Goal: Task Accomplishment & Management: Manage account settings

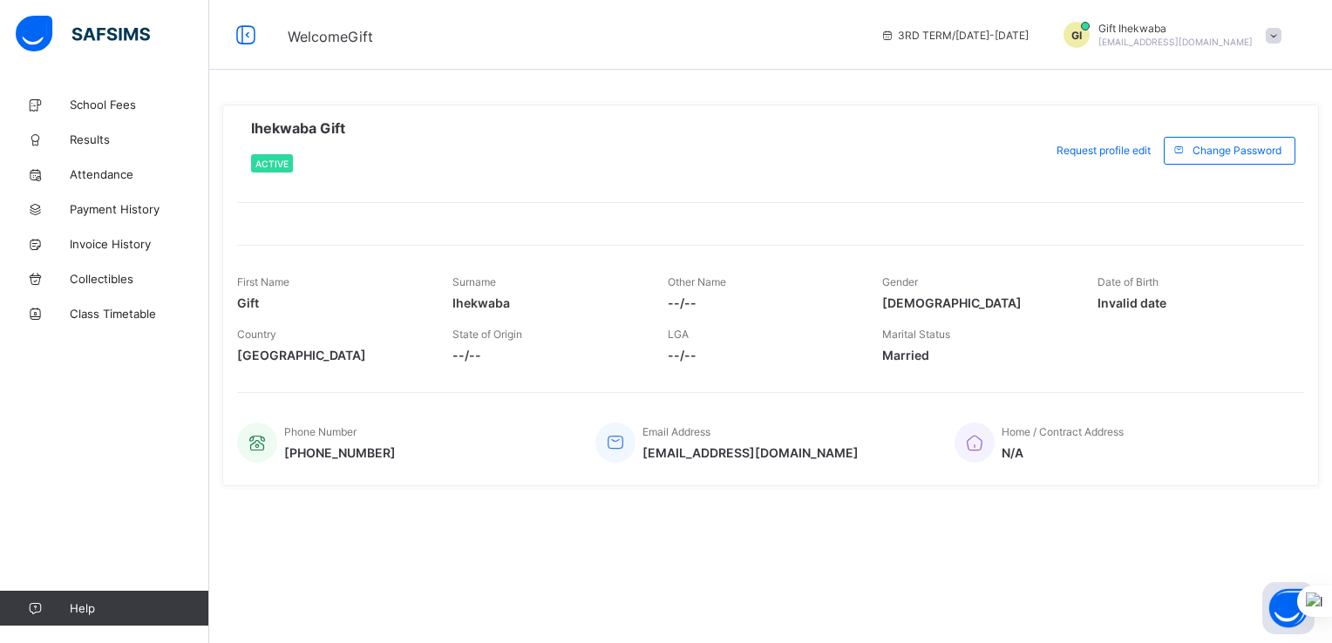
click at [1200, 36] on div "Gift Ihekwaba [EMAIL_ADDRESS][DOMAIN_NAME]" at bounding box center [1175, 35] width 154 height 26
click at [1202, 168] on span "Logout" at bounding box center [1224, 170] width 115 height 20
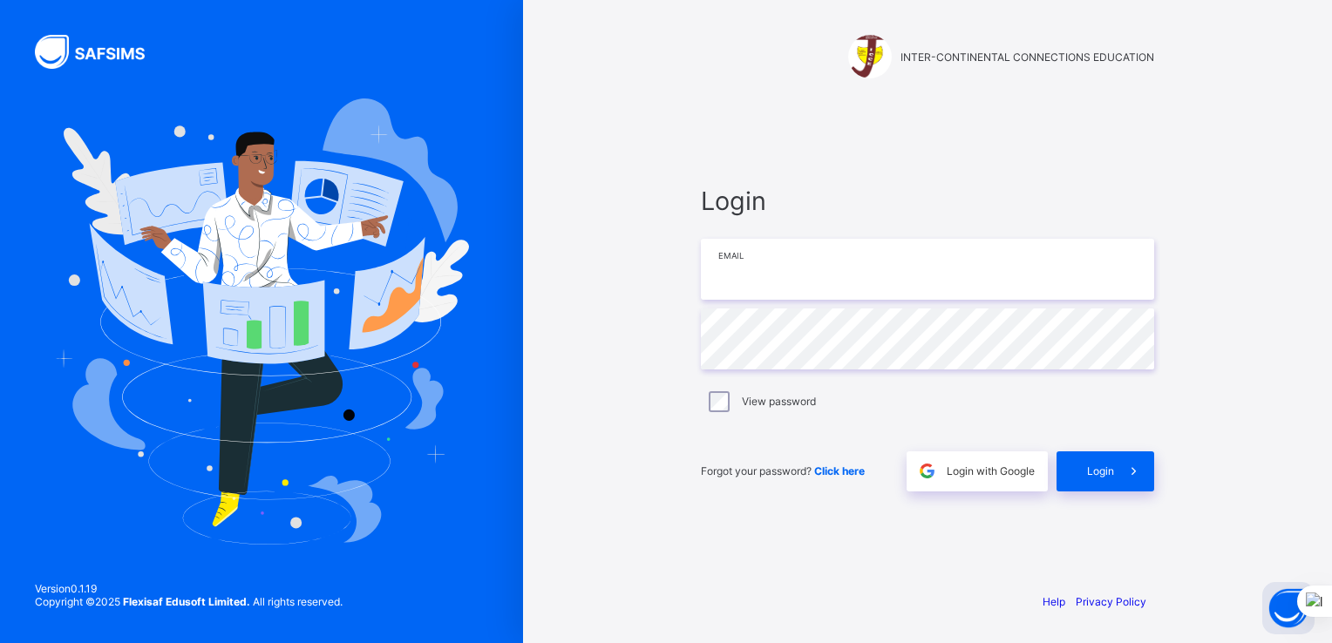
type input "**********"
click at [1110, 469] on span "Login" at bounding box center [1100, 471] width 27 height 13
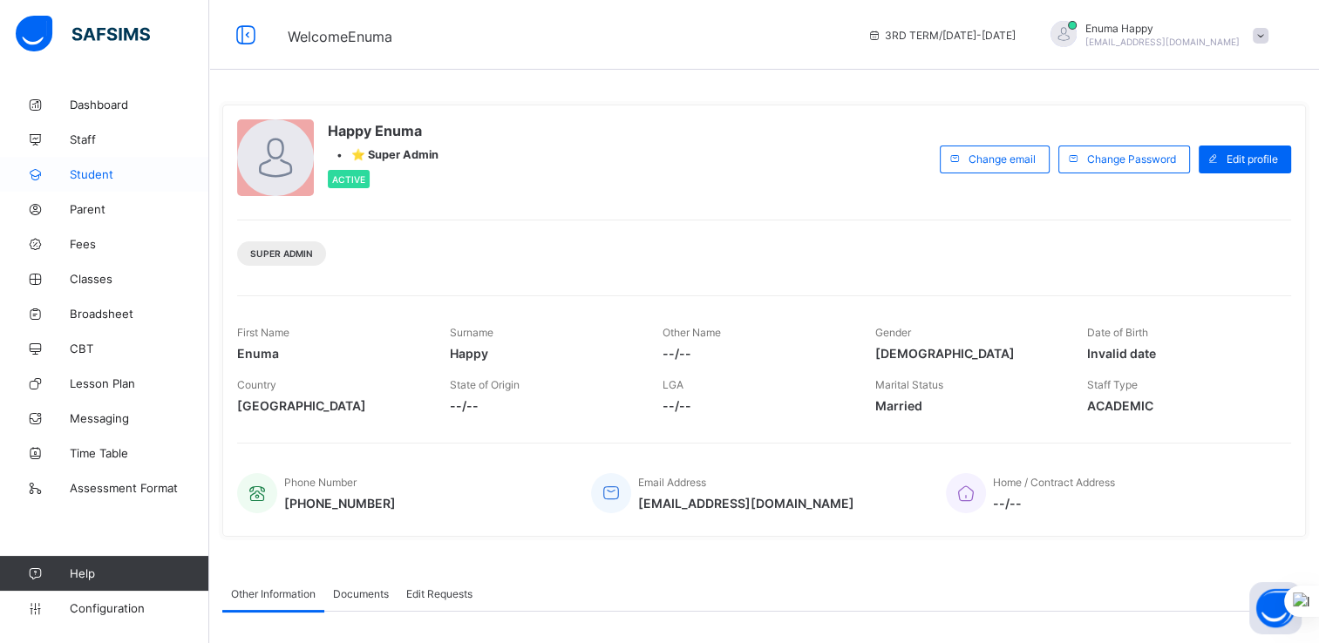
click at [81, 173] on span "Student" at bounding box center [139, 174] width 139 height 14
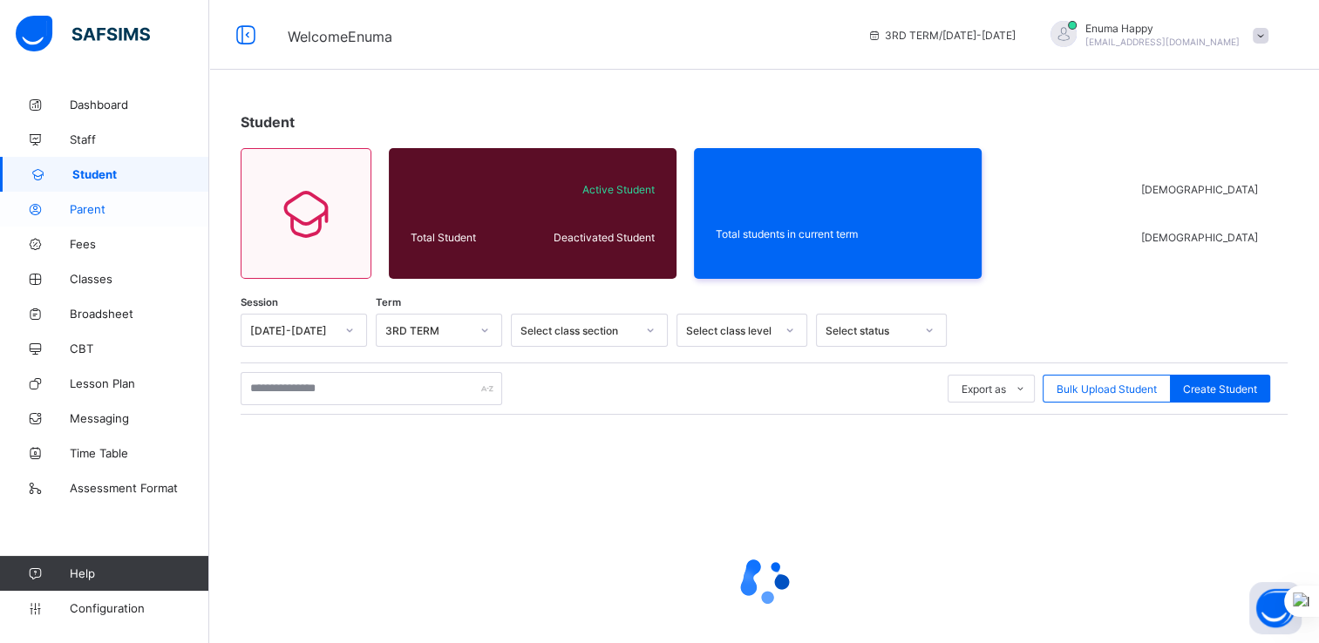
click at [84, 207] on span "Parent" at bounding box center [139, 209] width 139 height 14
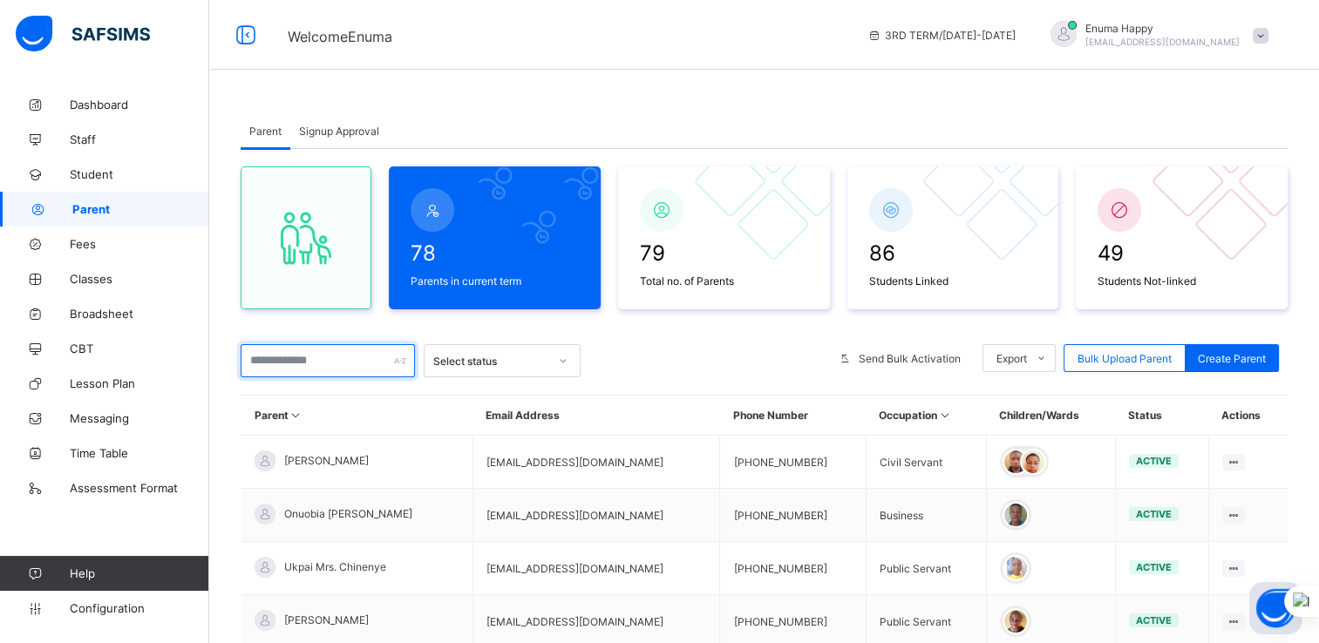
click at [300, 364] on input "text" at bounding box center [328, 360] width 174 height 33
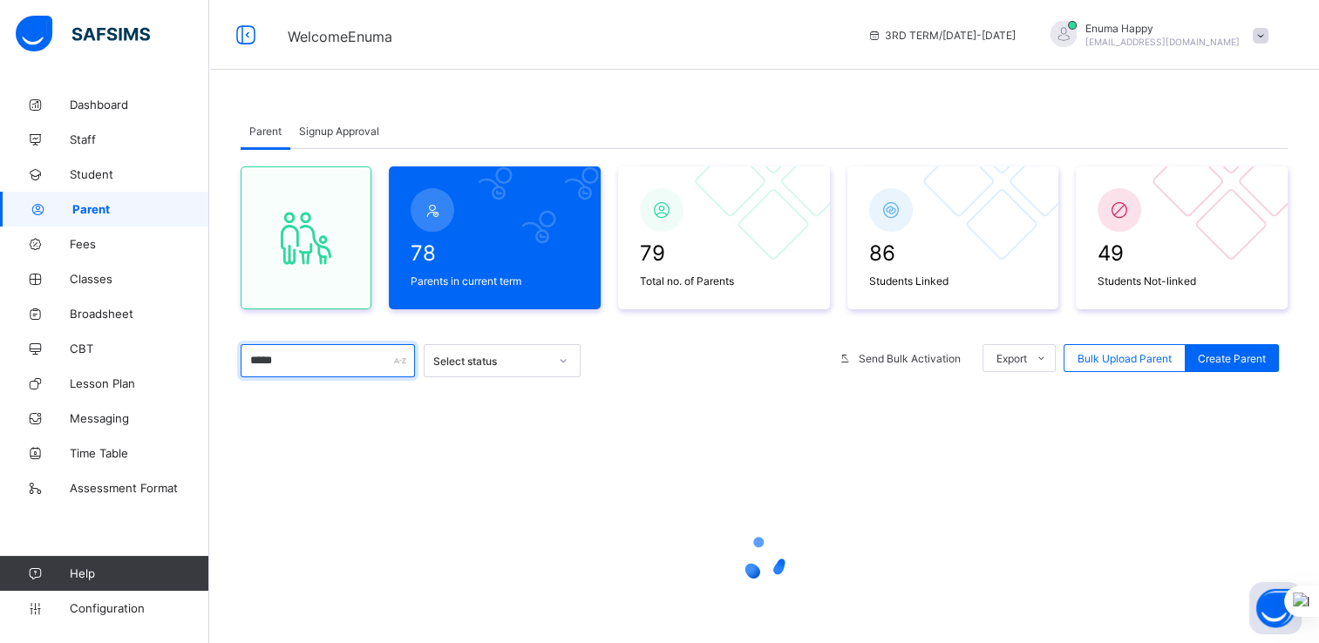
type input "*****"
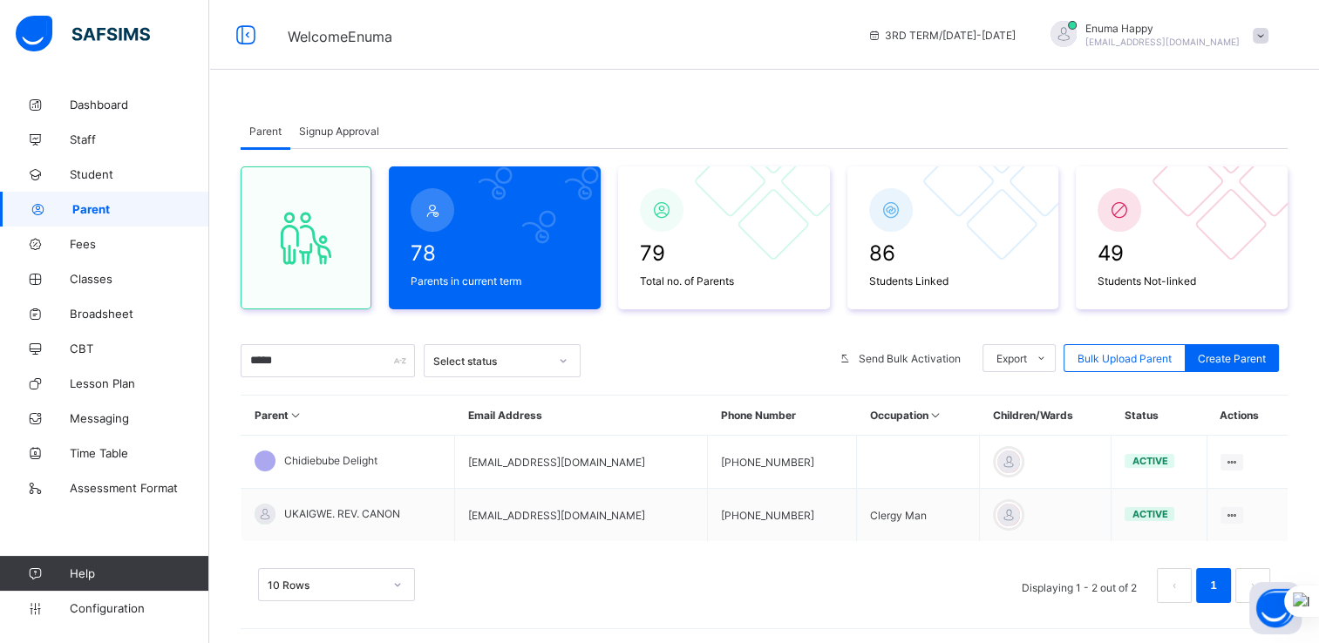
click at [561, 591] on div "10 Rows Displaying 1 - 2 out of 2 1" at bounding box center [764, 585] width 1012 height 35
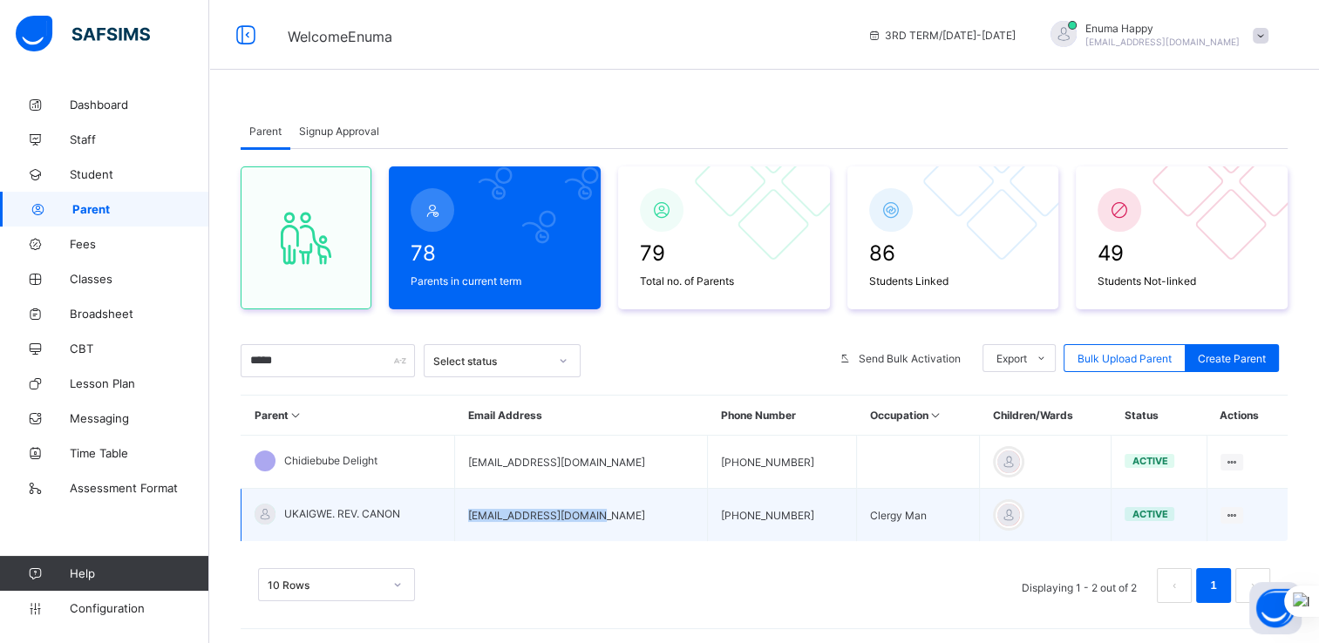
drag, startPoint x: 609, startPoint y: 513, endPoint x: 475, endPoint y: 523, distance: 134.6
click at [475, 523] on td "lightukaigwe@gmail.com" at bounding box center [581, 515] width 253 height 53
copy td "lightukaigwe@gmail.com"
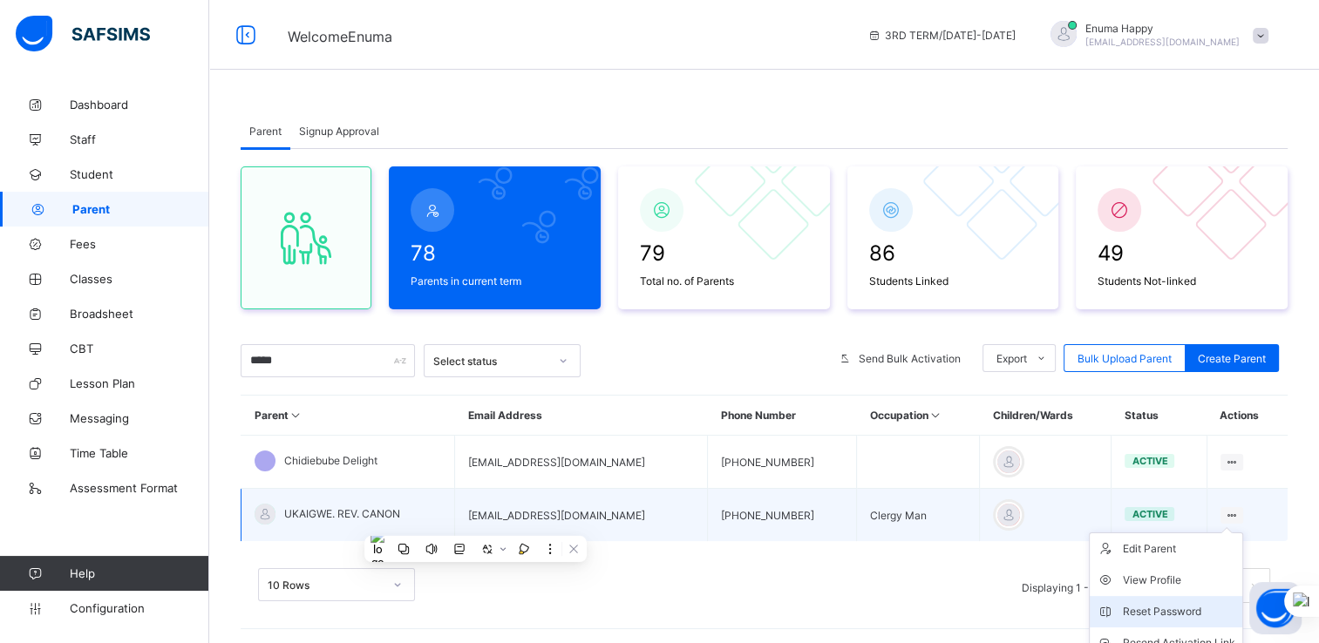
click at [1163, 609] on div "Reset Password" at bounding box center [1179, 611] width 112 height 17
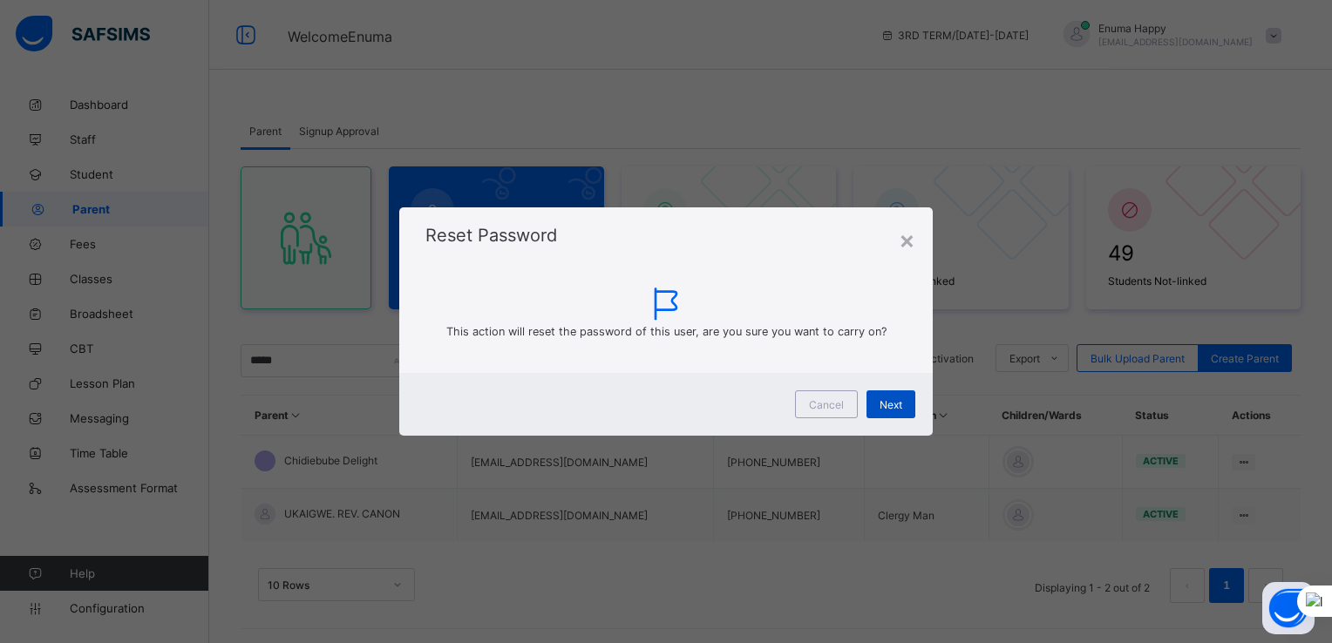
click at [889, 405] on span "Next" at bounding box center [891, 404] width 23 height 13
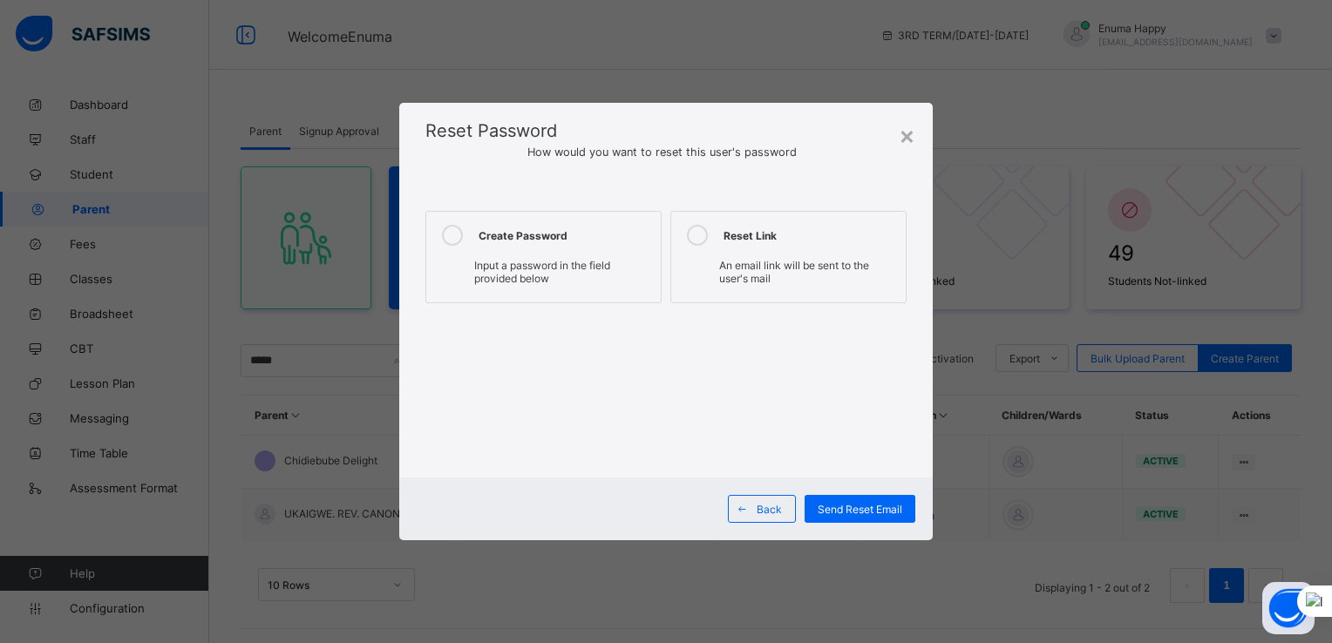
click at [536, 267] on span "Input a password in the field provided below" at bounding box center [542, 272] width 136 height 26
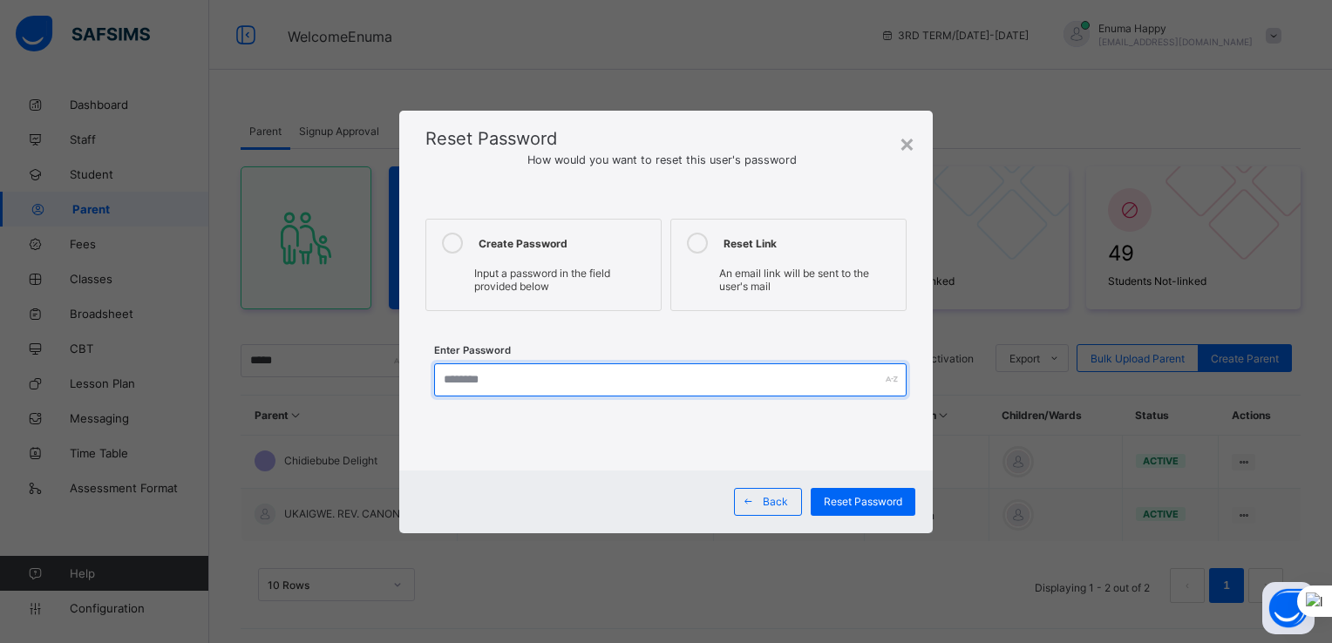
click at [650, 383] on input "text" at bounding box center [670, 380] width 472 height 33
type input "********"
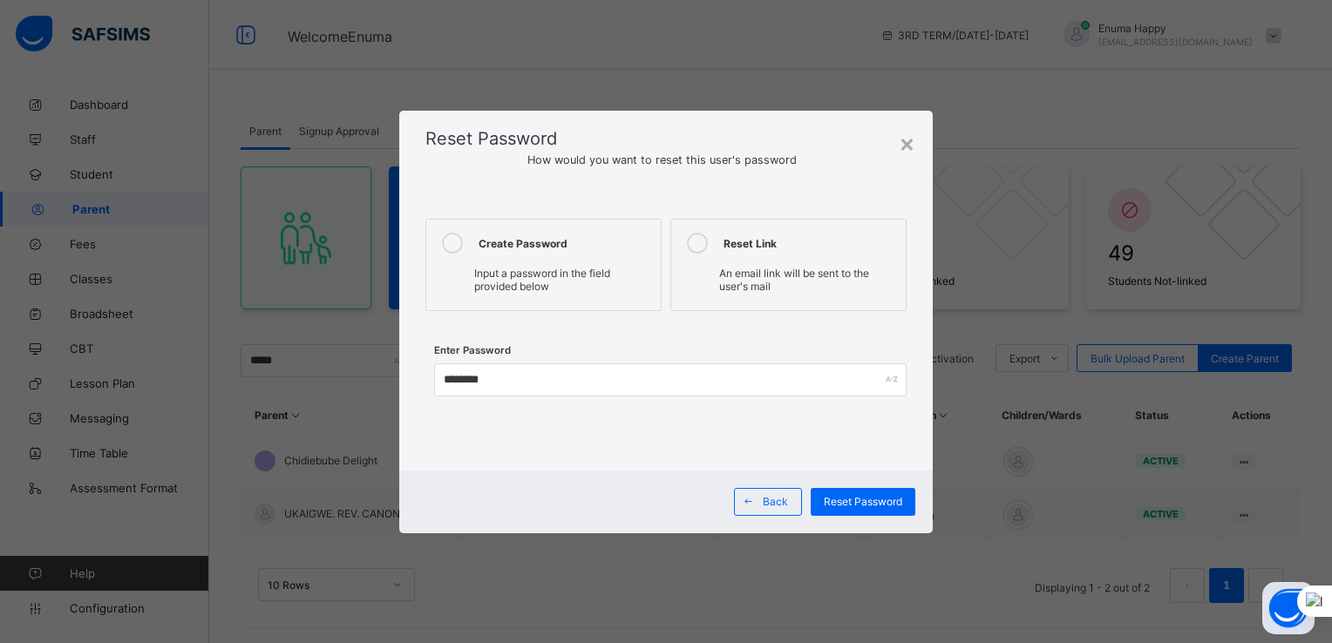
drag, startPoint x: 643, startPoint y: 389, endPoint x: 526, endPoint y: 443, distance: 129.5
click at [526, 443] on div "Create Password Input a password in the field provided below Reset Link An emai…" at bounding box center [665, 327] width 533 height 287
click at [853, 501] on span "Reset Password" at bounding box center [863, 501] width 78 height 13
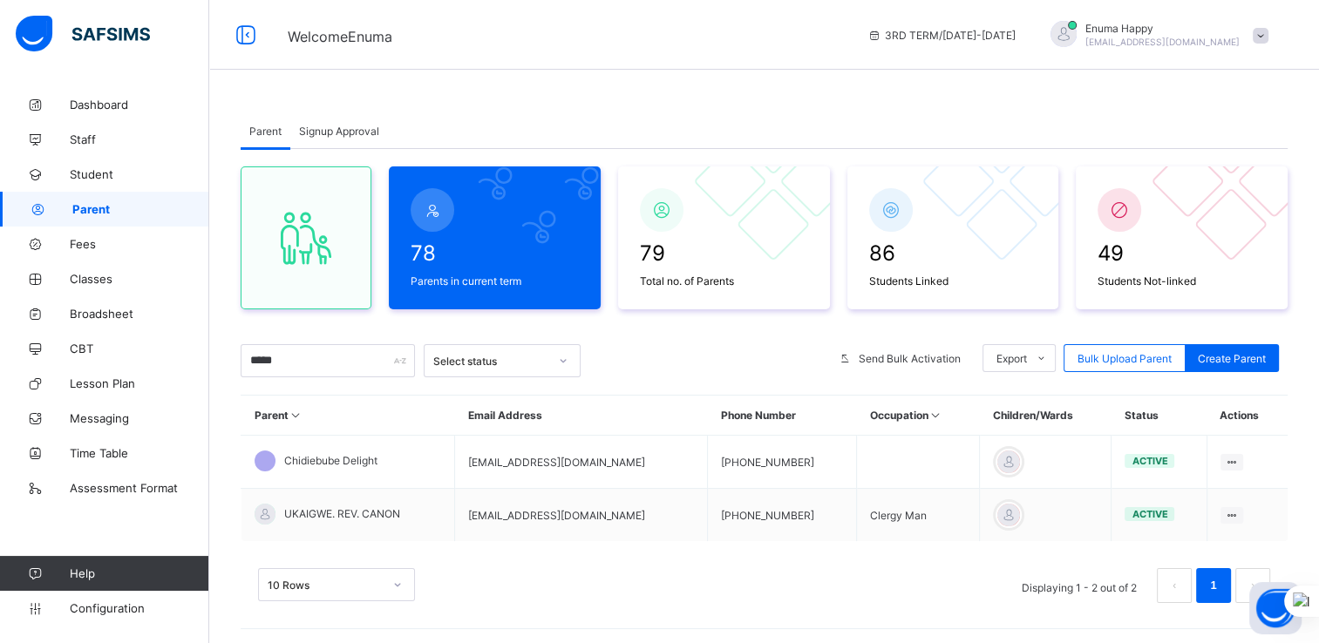
click at [1177, 31] on span "Enuma Happy" at bounding box center [1162, 28] width 154 height 13
click at [1205, 202] on span "Logout" at bounding box center [1211, 201] width 115 height 20
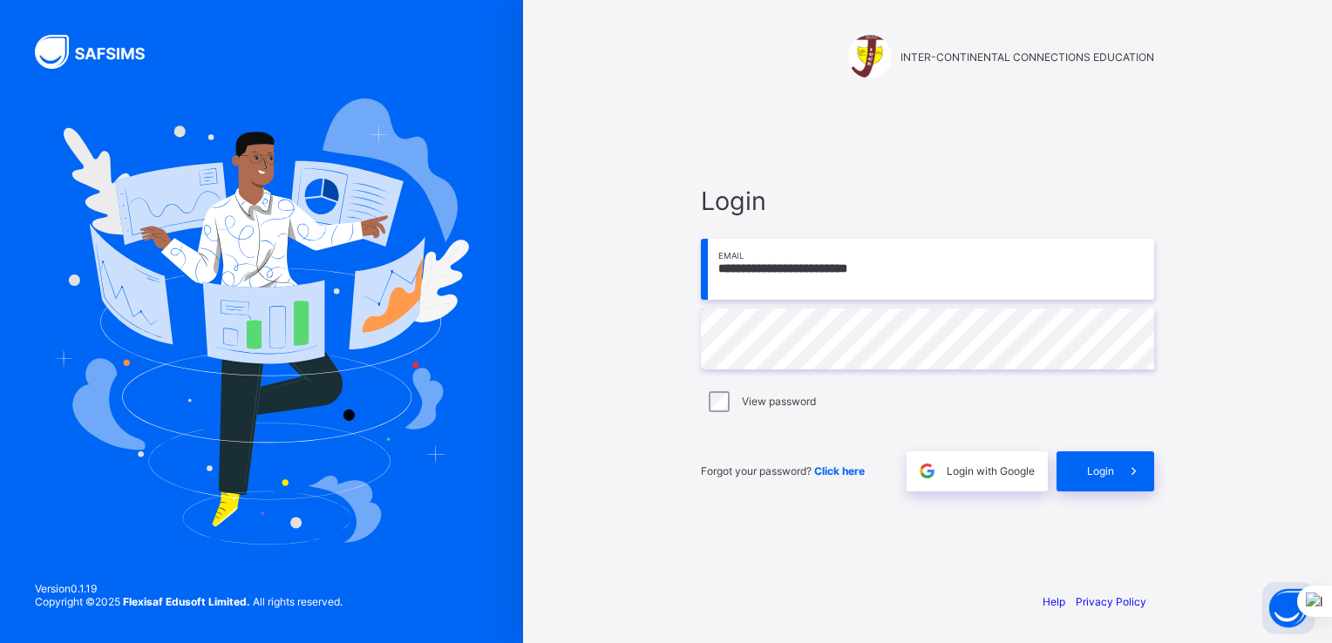
click at [887, 275] on input "**********" at bounding box center [927, 269] width 453 height 61
paste input "email"
type input "**********"
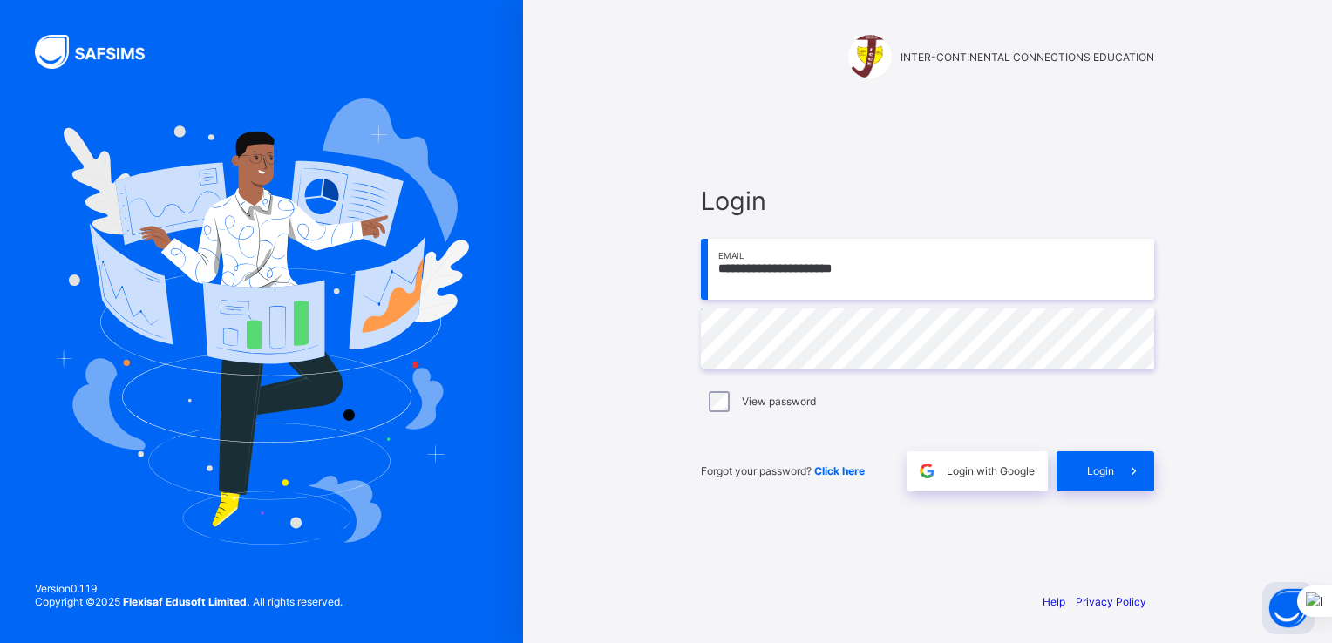
click at [885, 194] on span "Login" at bounding box center [927, 201] width 453 height 31
click at [1111, 471] on span "Login" at bounding box center [1100, 471] width 27 height 13
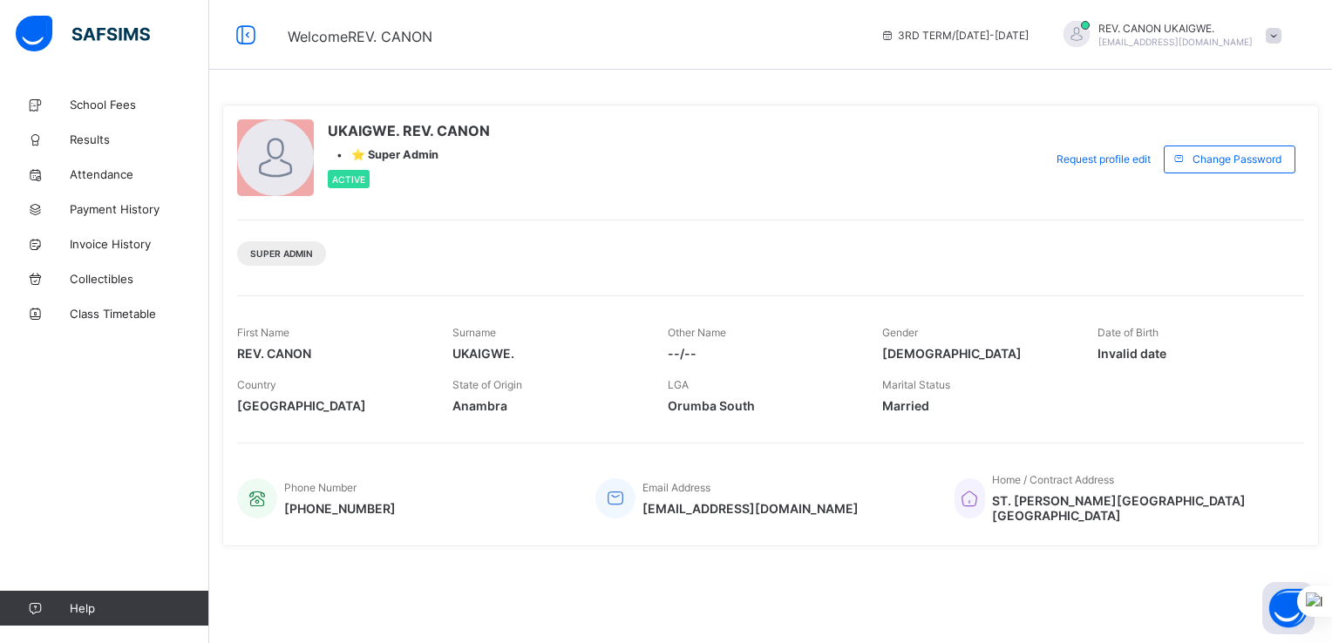
click at [1275, 37] on span at bounding box center [1274, 36] width 16 height 16
click at [1210, 170] on span "Logout" at bounding box center [1224, 172] width 115 height 20
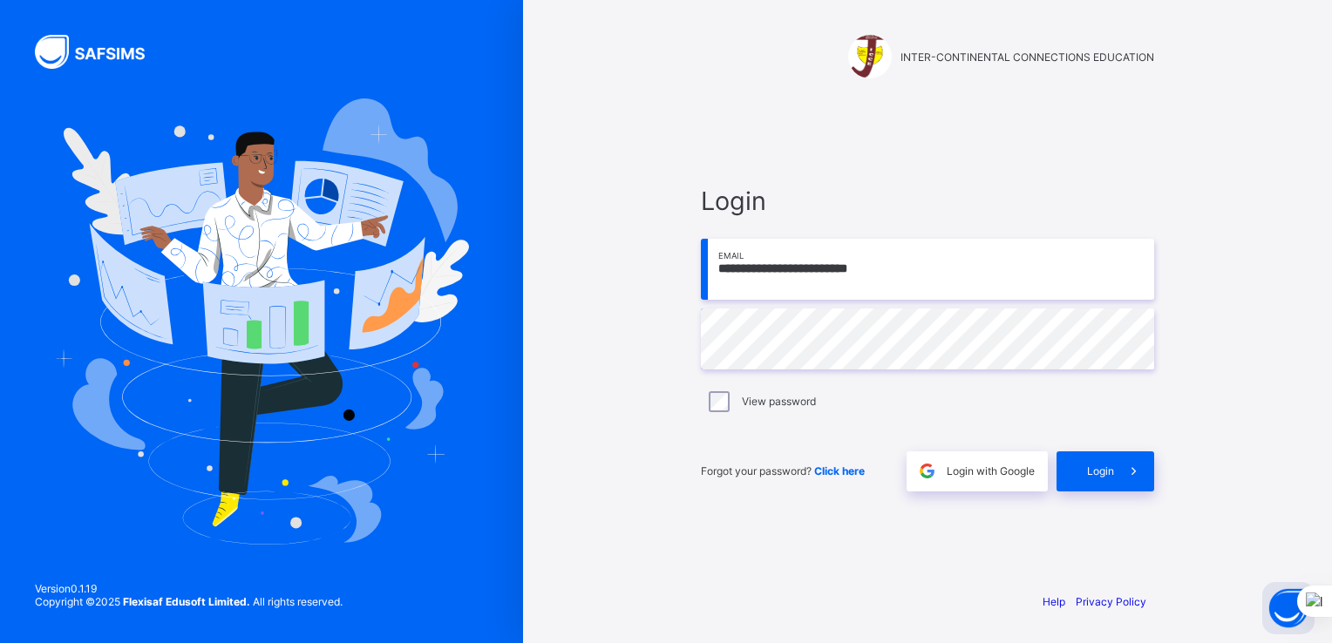
click at [1243, 145] on div "**********" at bounding box center [927, 321] width 809 height 643
click at [915, 276] on input "**********" at bounding box center [927, 269] width 453 height 61
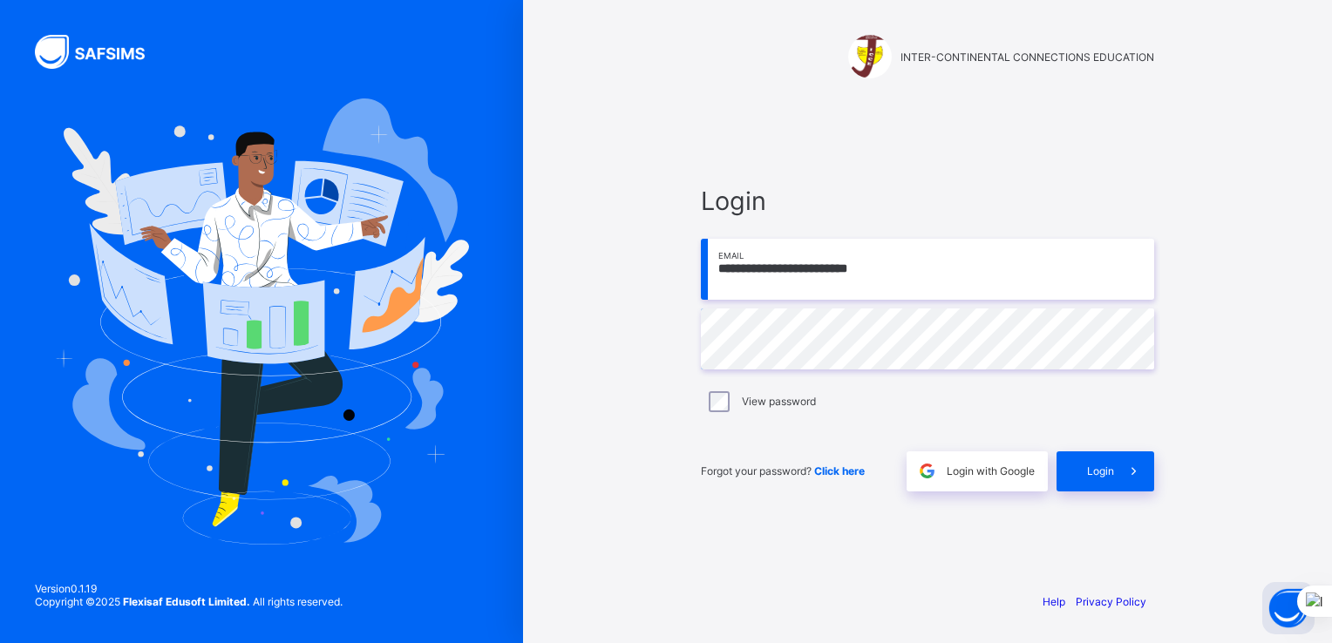
paste input "email"
type input "**********"
click at [924, 190] on span "Login" at bounding box center [927, 201] width 453 height 31
click at [1246, 384] on div "**********" at bounding box center [927, 321] width 809 height 643
click at [1111, 471] on span "Login" at bounding box center [1100, 471] width 27 height 13
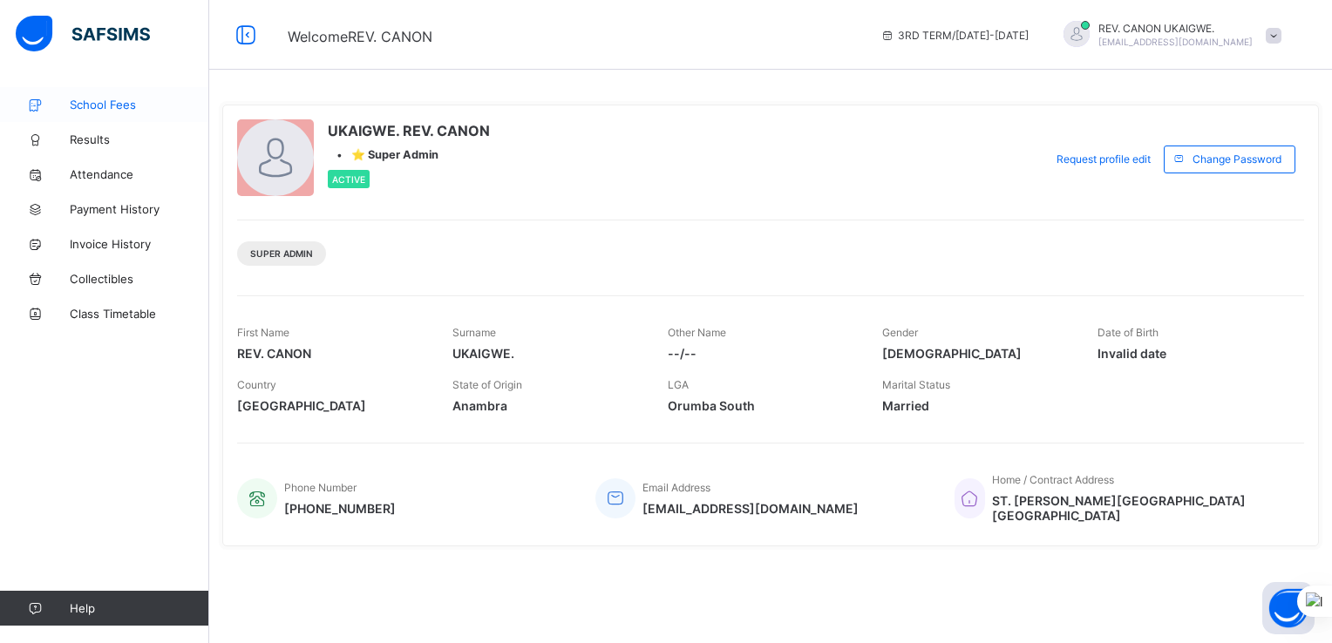
click at [111, 104] on span "School Fees" at bounding box center [139, 105] width 139 height 14
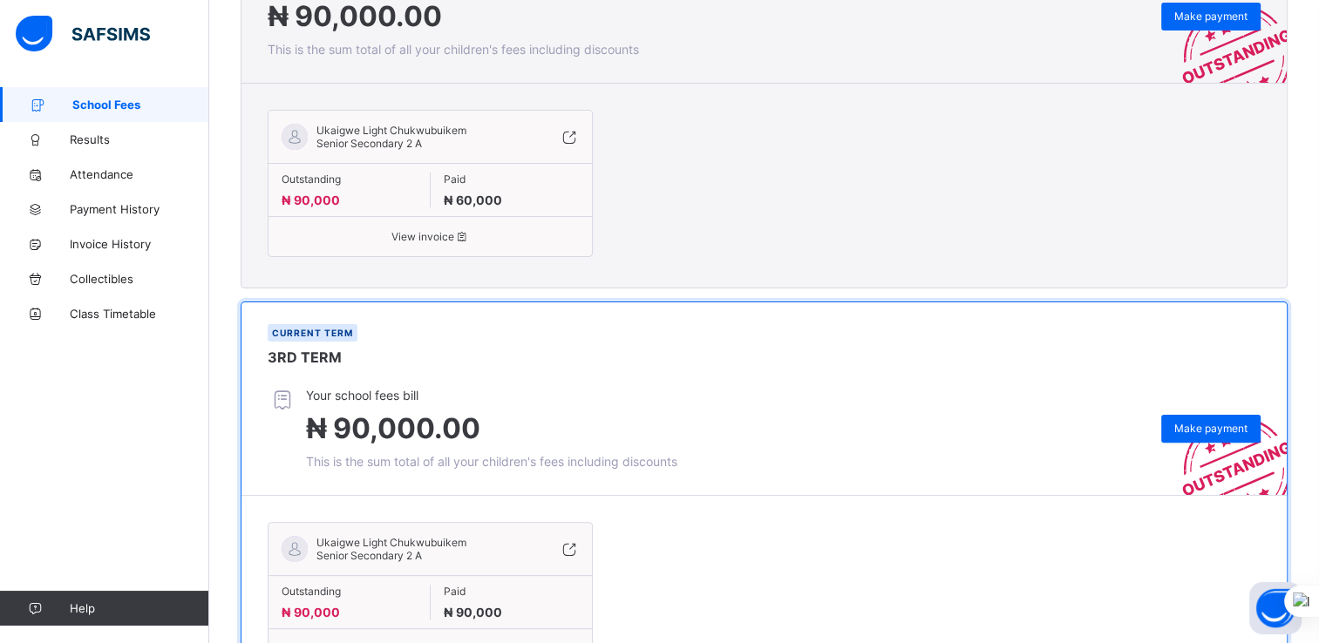
scroll to position [491, 0]
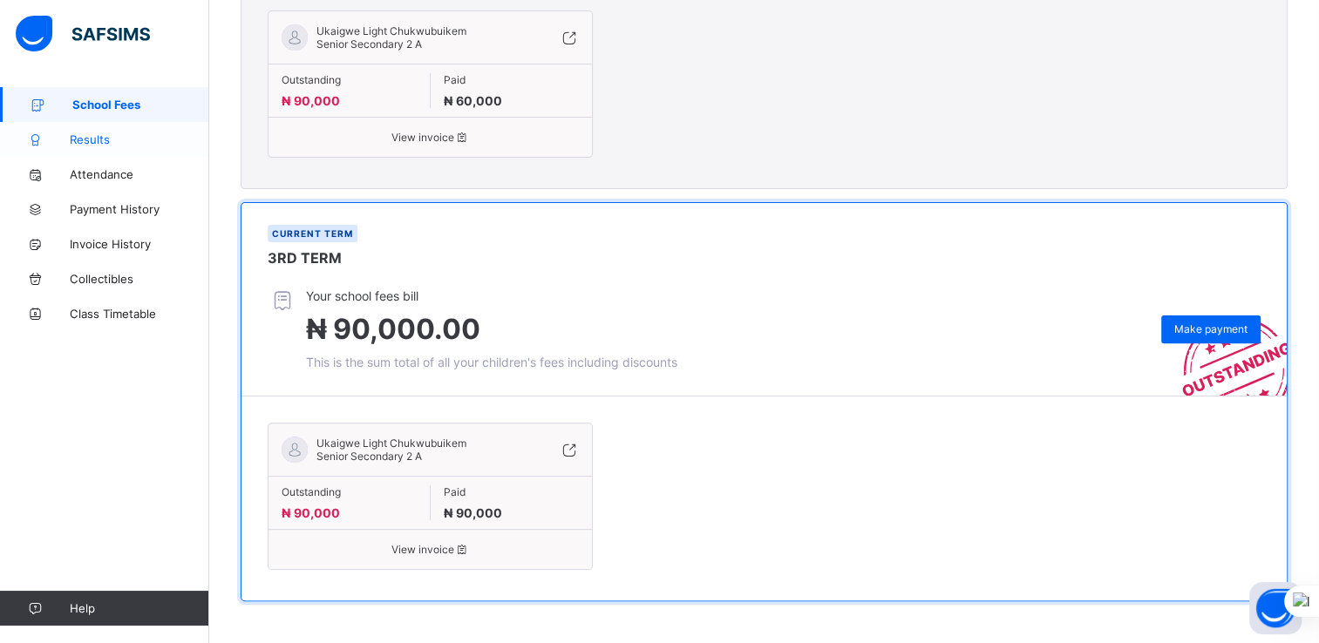
click at [105, 141] on span "Results" at bounding box center [139, 140] width 139 height 14
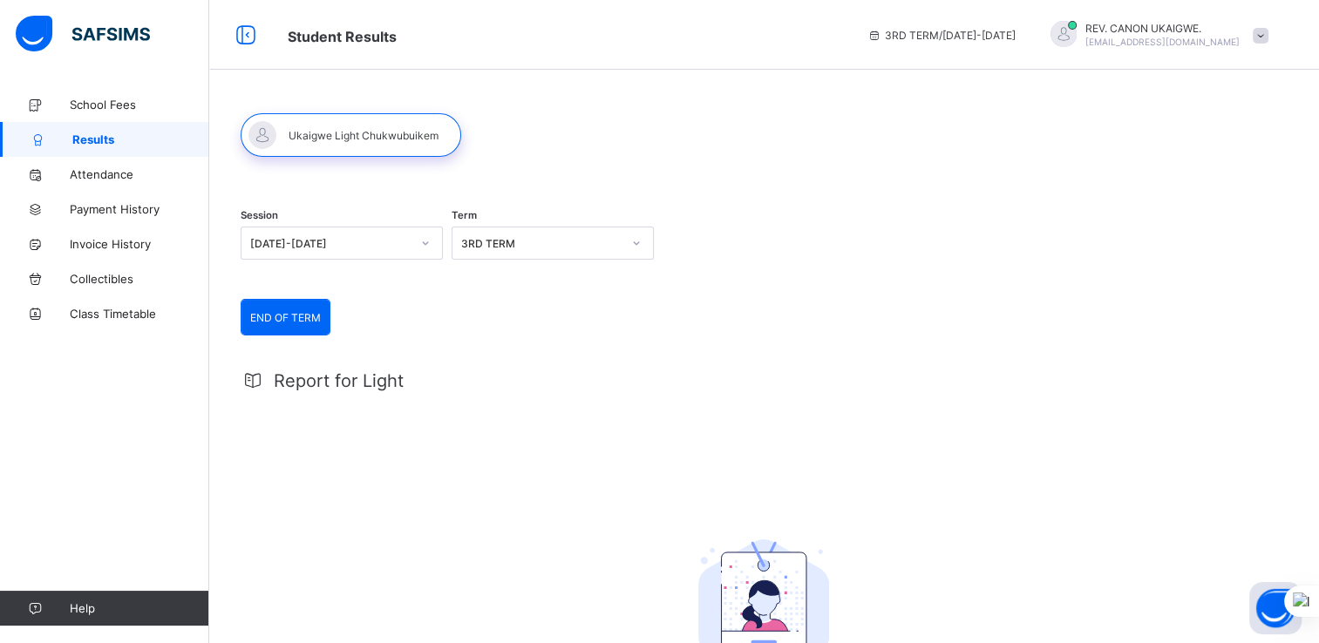
click at [572, 239] on div "3RD TERM" at bounding box center [541, 243] width 160 height 13
click at [506, 303] on div "2ND TERM" at bounding box center [552, 308] width 201 height 27
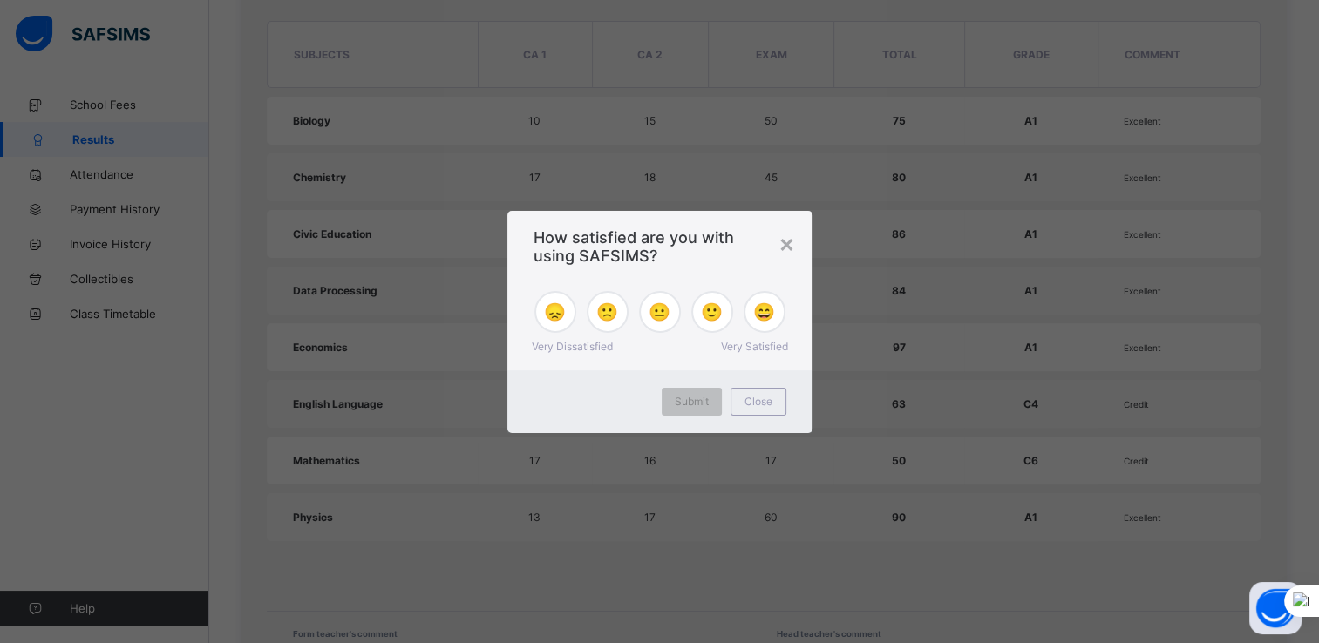
scroll to position [840, 0]
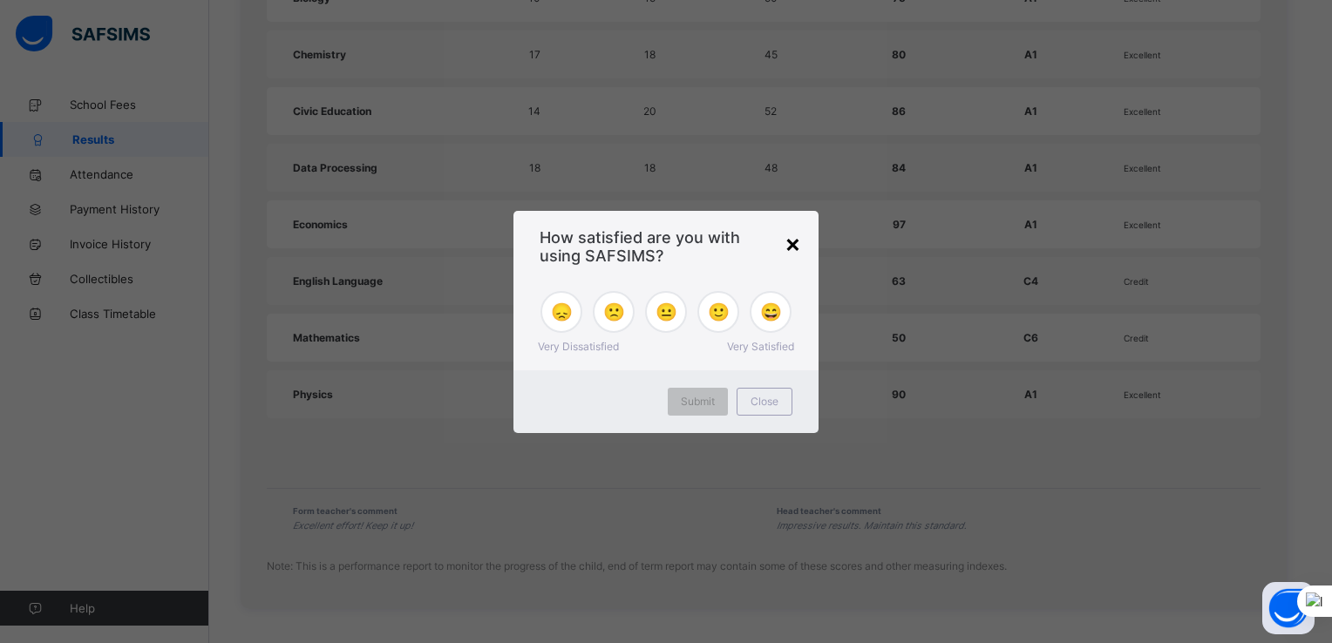
click at [792, 243] on div "×" at bounding box center [793, 243] width 17 height 30
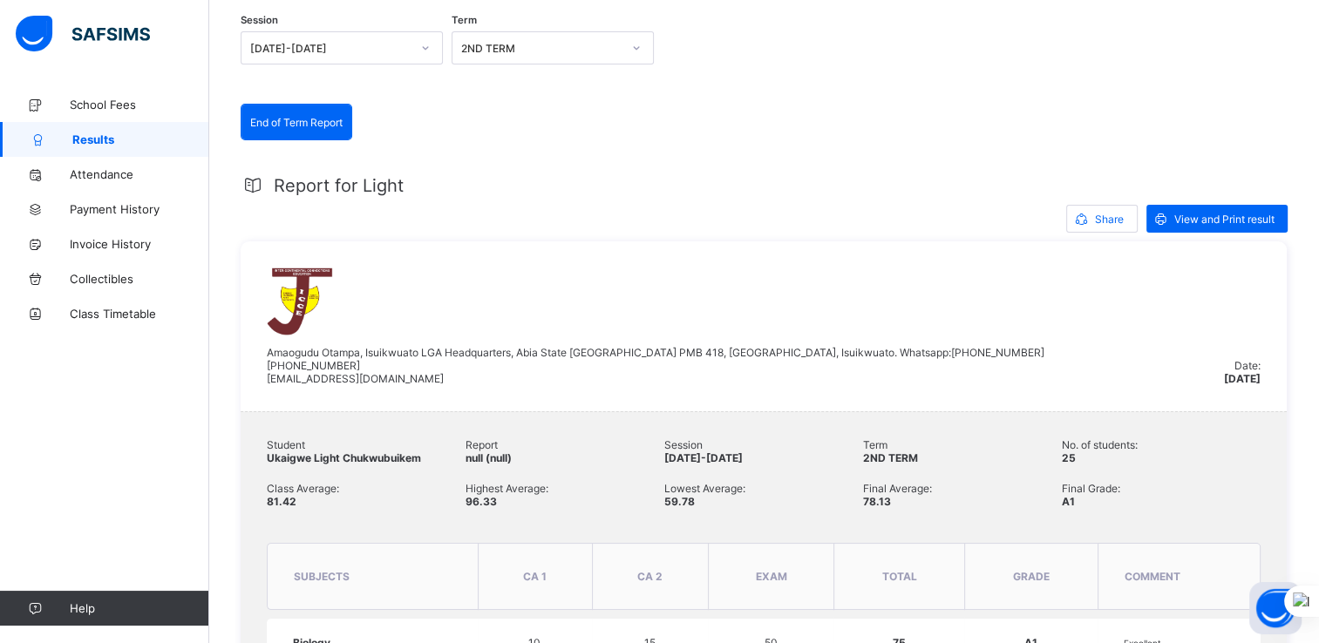
scroll to position [194, 0]
click at [1197, 220] on span "View and Print result" at bounding box center [1224, 220] width 100 height 13
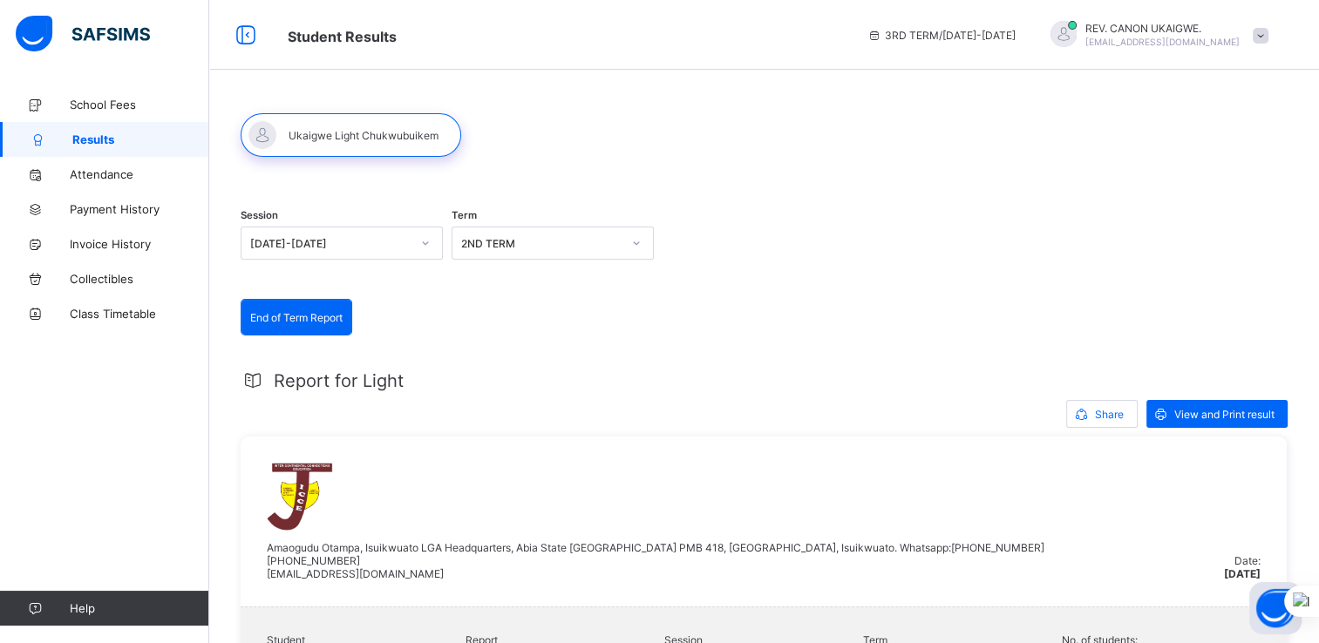
click at [1264, 33] on div "REV. CANON UKAIGWE. lightukaigwe@gmail.com" at bounding box center [1155, 35] width 244 height 29
click at [1198, 169] on span "Logout" at bounding box center [1211, 172] width 115 height 20
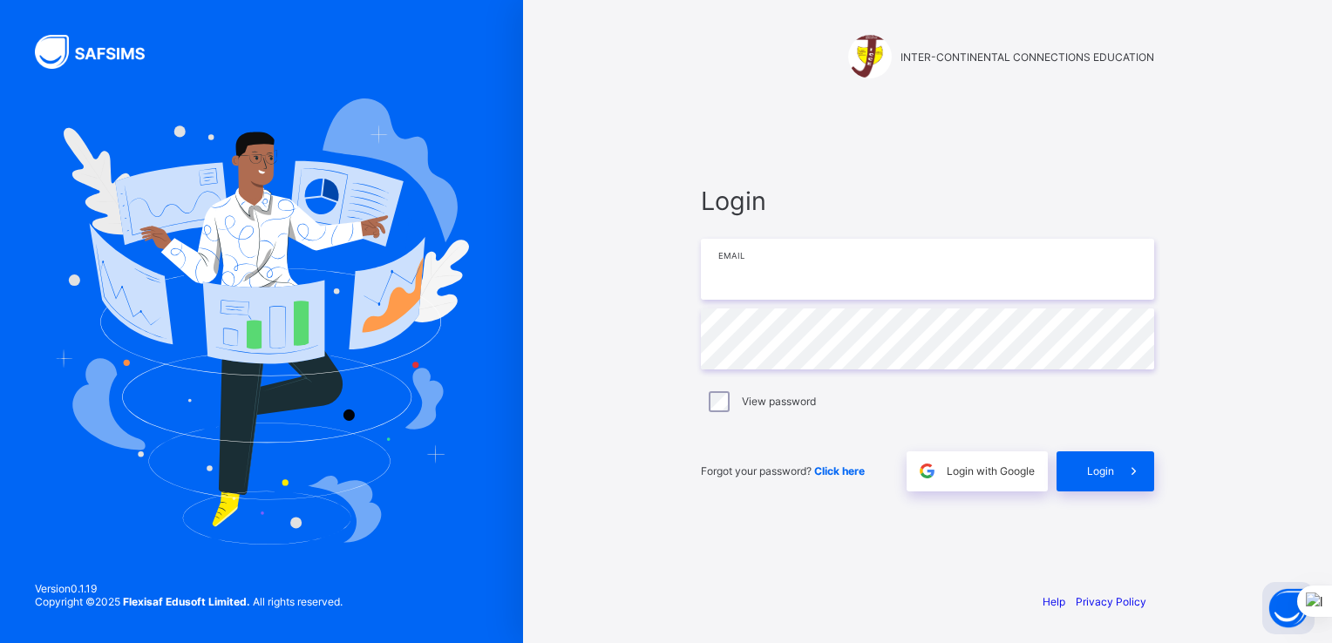
type input "**********"
click at [1108, 475] on span "Login" at bounding box center [1100, 471] width 27 height 13
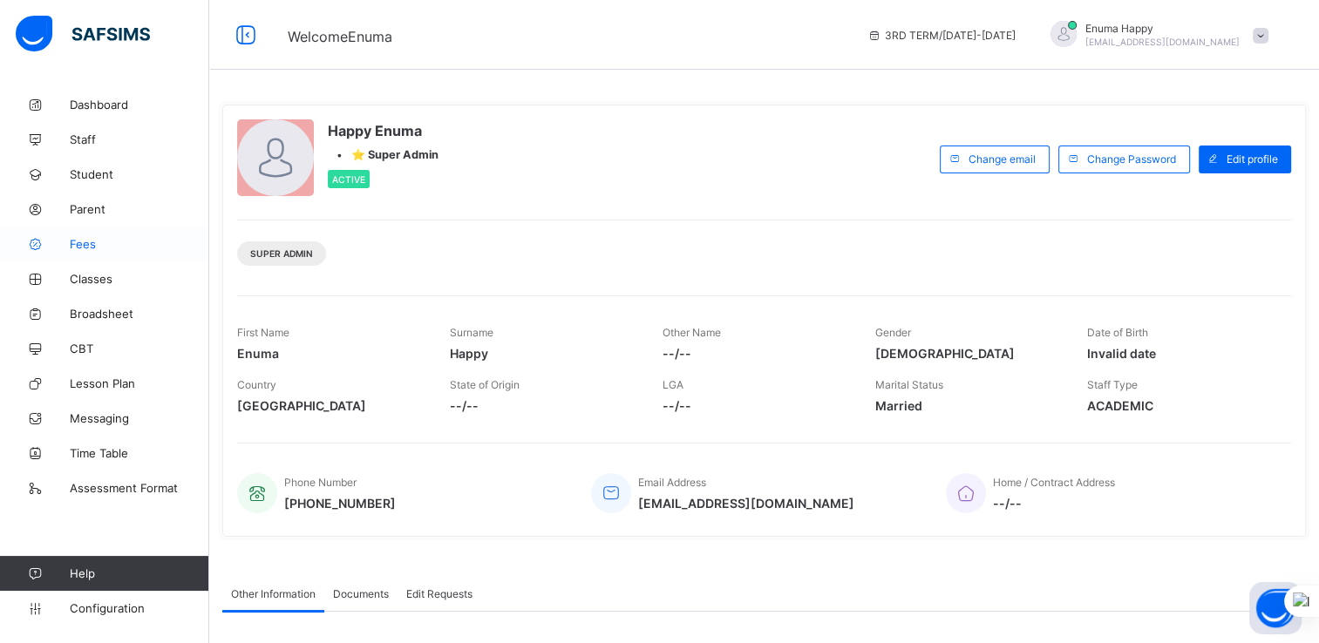
click at [73, 242] on span "Fees" at bounding box center [139, 244] width 139 height 14
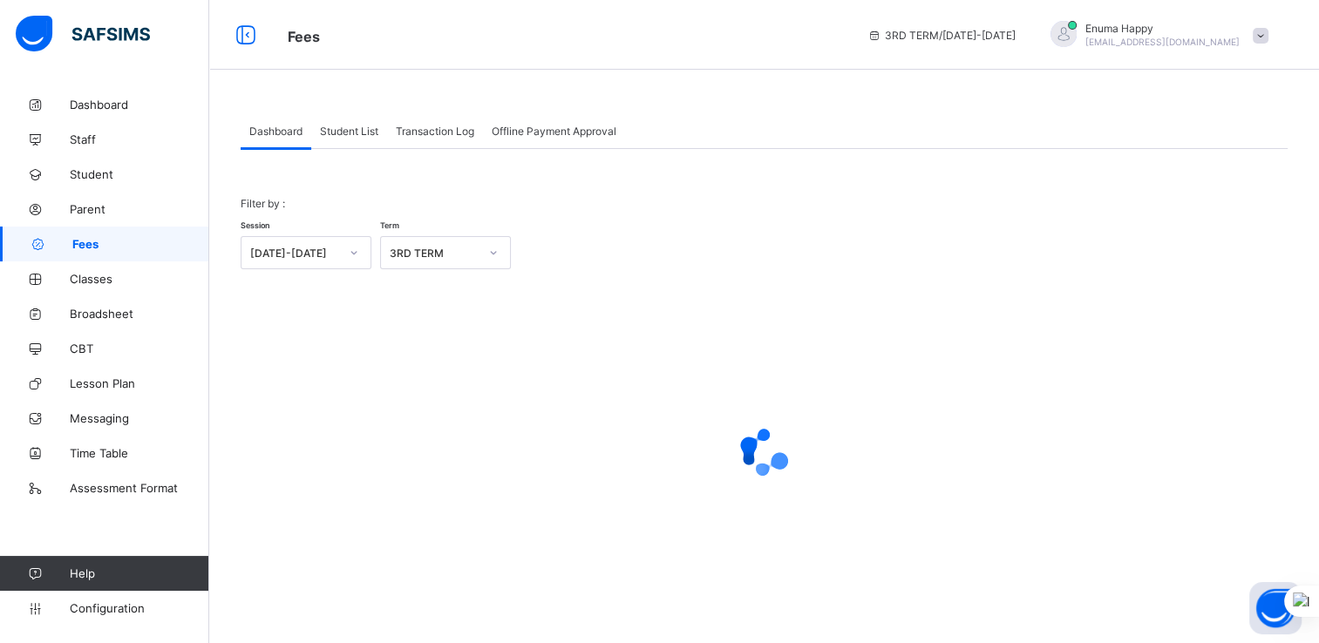
click at [354, 130] on span "Student List" at bounding box center [349, 131] width 58 height 13
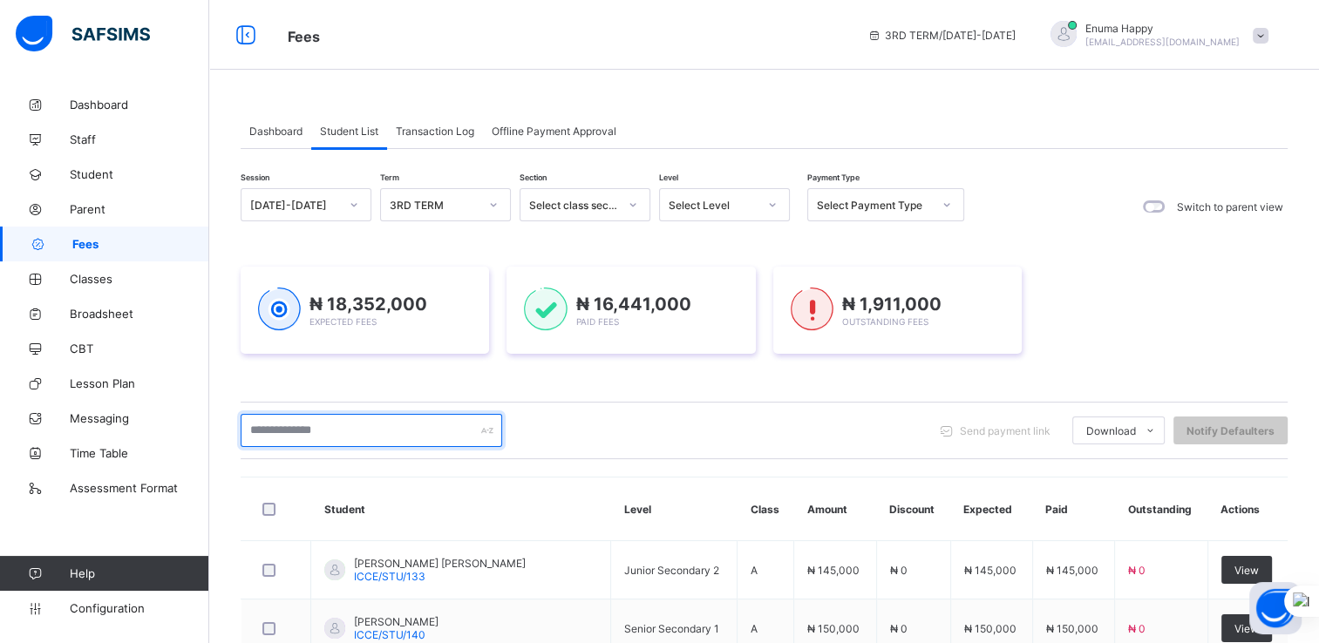
click at [335, 439] on input "text" at bounding box center [372, 430] width 262 height 33
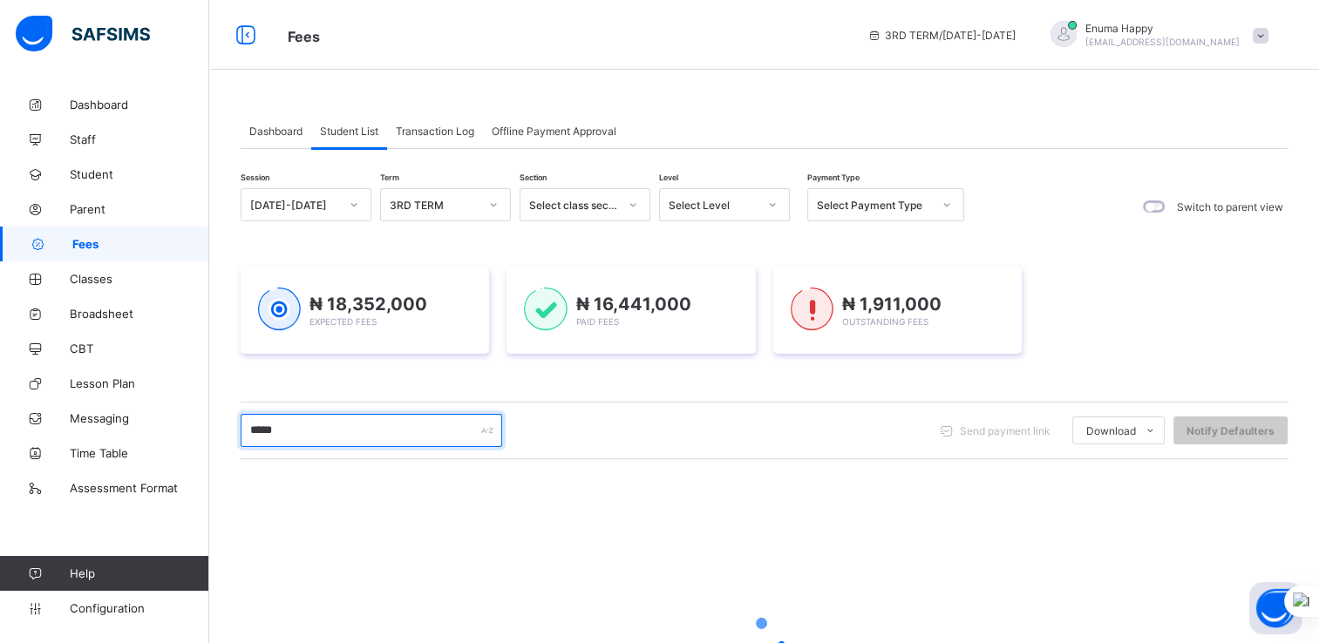
type input "*****"
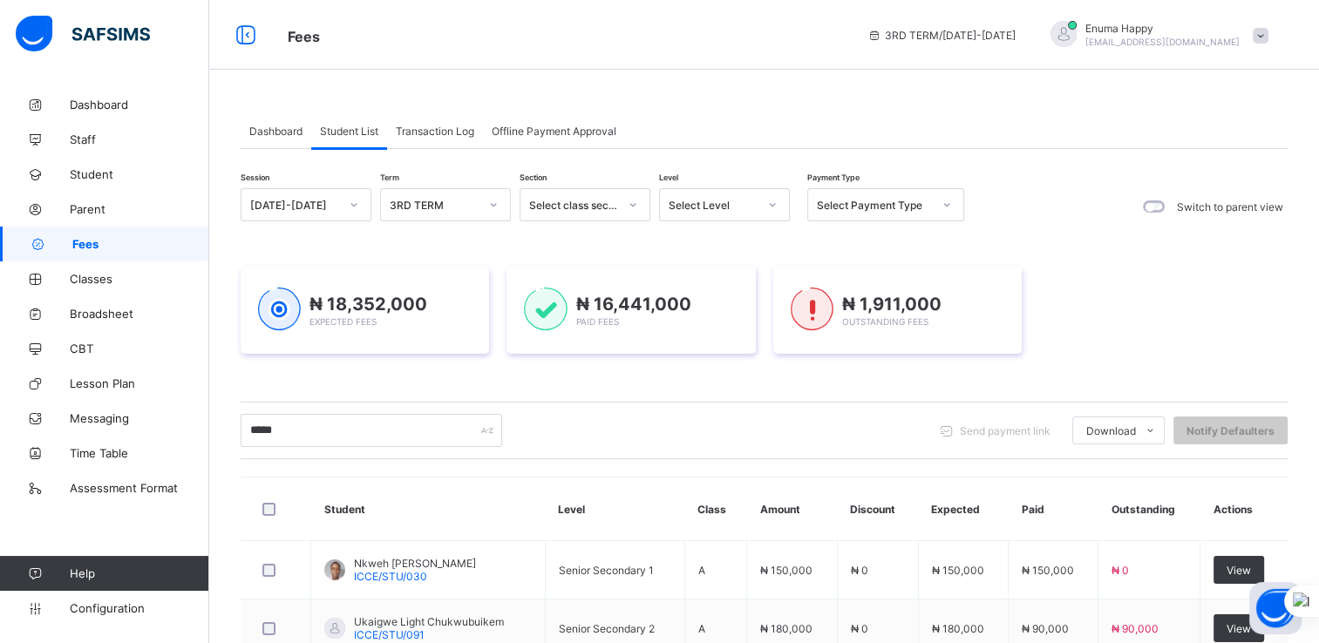
click at [704, 425] on div "***** Send payment link Download Students Payment Students Payment Status Stude…" at bounding box center [764, 430] width 1047 height 33
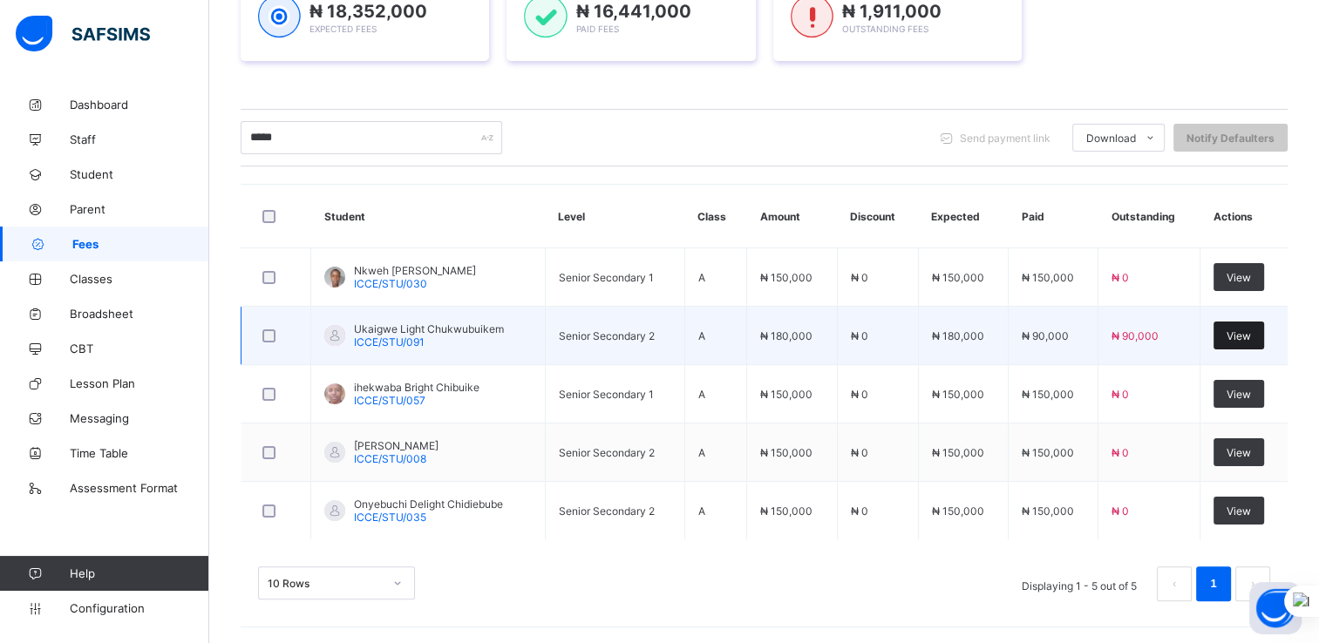
click at [1251, 331] on span "View" at bounding box center [1239, 336] width 24 height 13
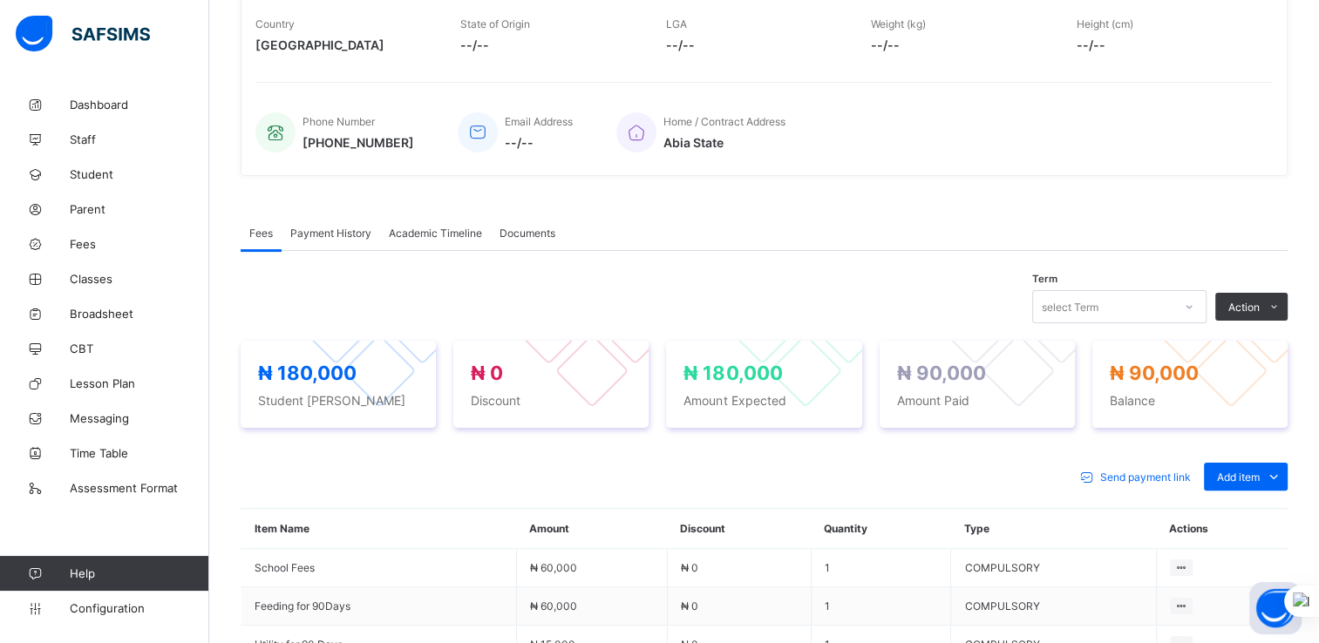
scroll to position [337, 0]
click at [1194, 310] on icon at bounding box center [1189, 307] width 10 height 17
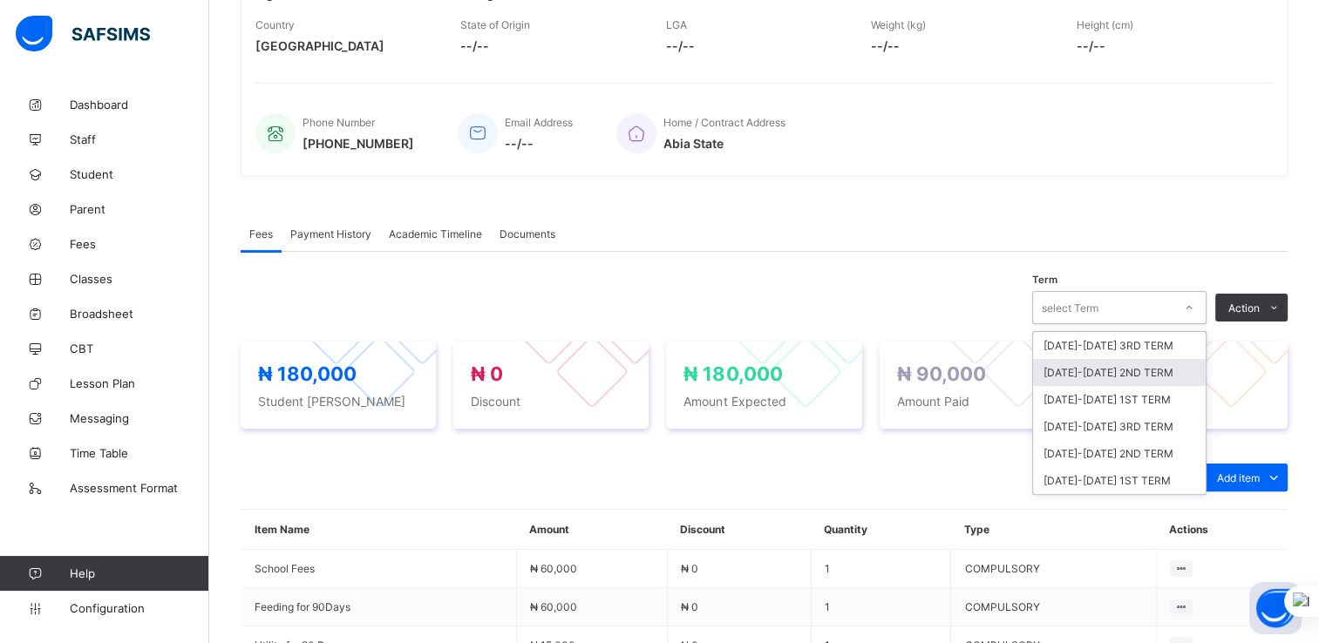
click at [1094, 374] on div "2025-2026 2ND TERM" at bounding box center [1119, 372] width 173 height 27
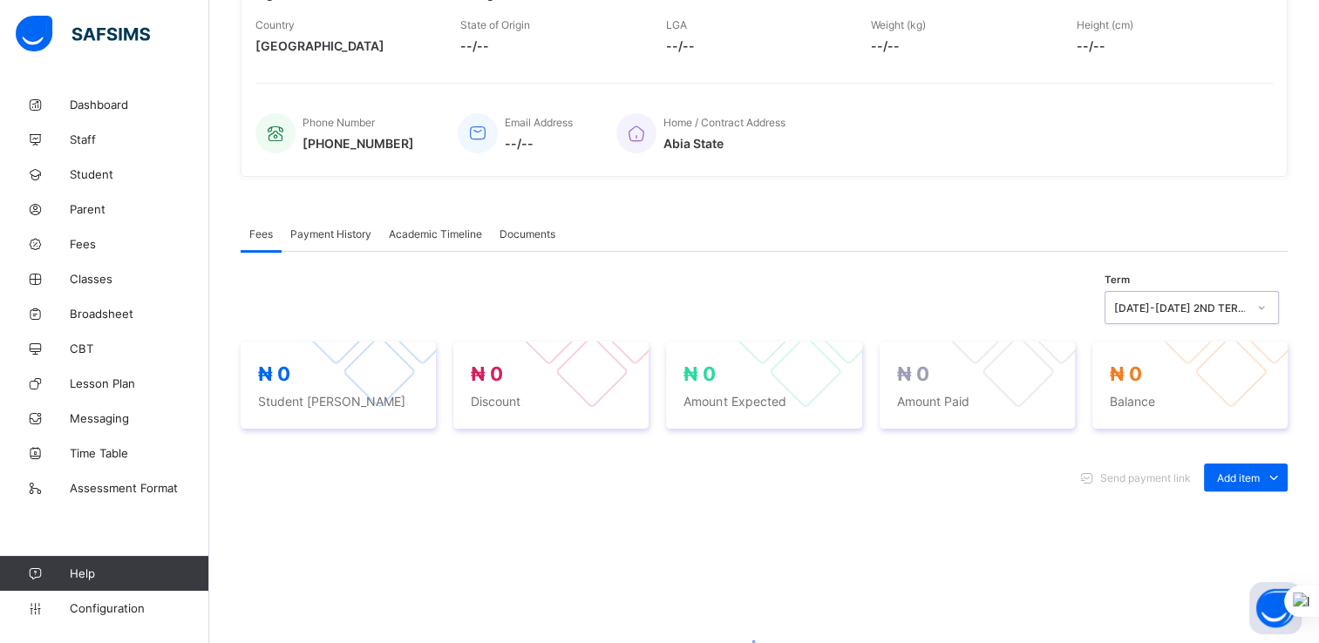
click at [1267, 308] on icon at bounding box center [1261, 307] width 10 height 17
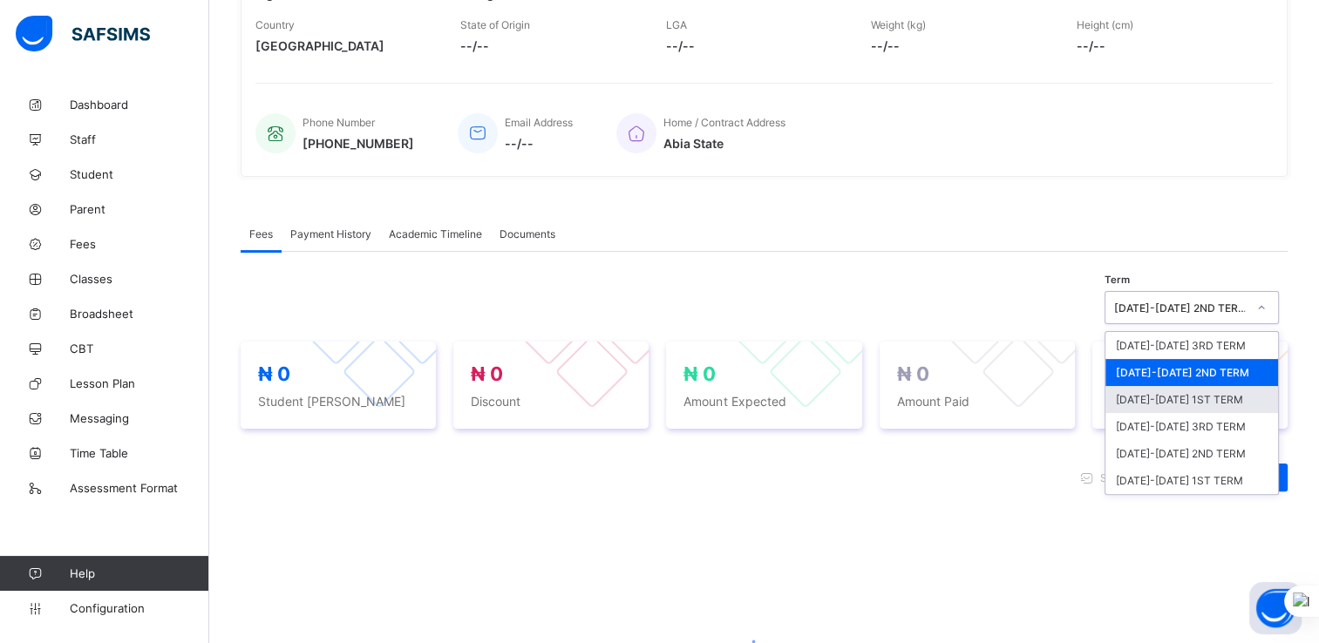
click at [1178, 401] on div "2025-2026 1ST TERM" at bounding box center [1191, 399] width 173 height 27
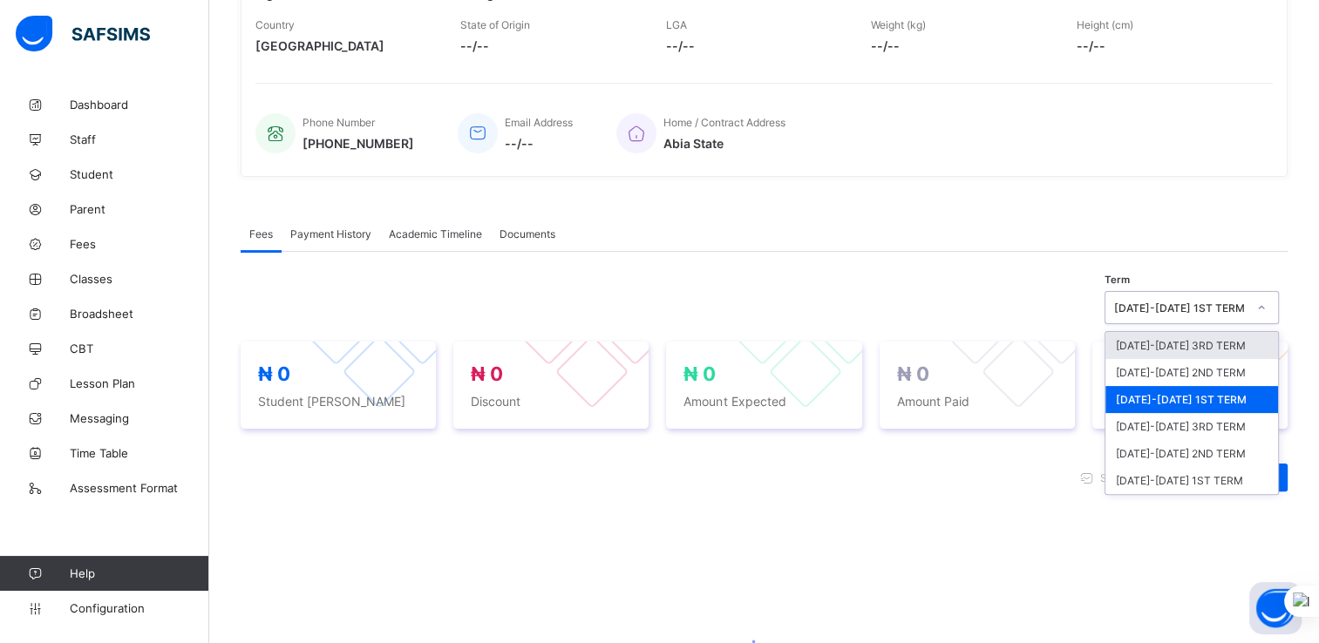
click at [1267, 304] on icon at bounding box center [1261, 307] width 10 height 17
click at [1209, 424] on div "2024-2025 3RD TERM" at bounding box center [1191, 426] width 173 height 27
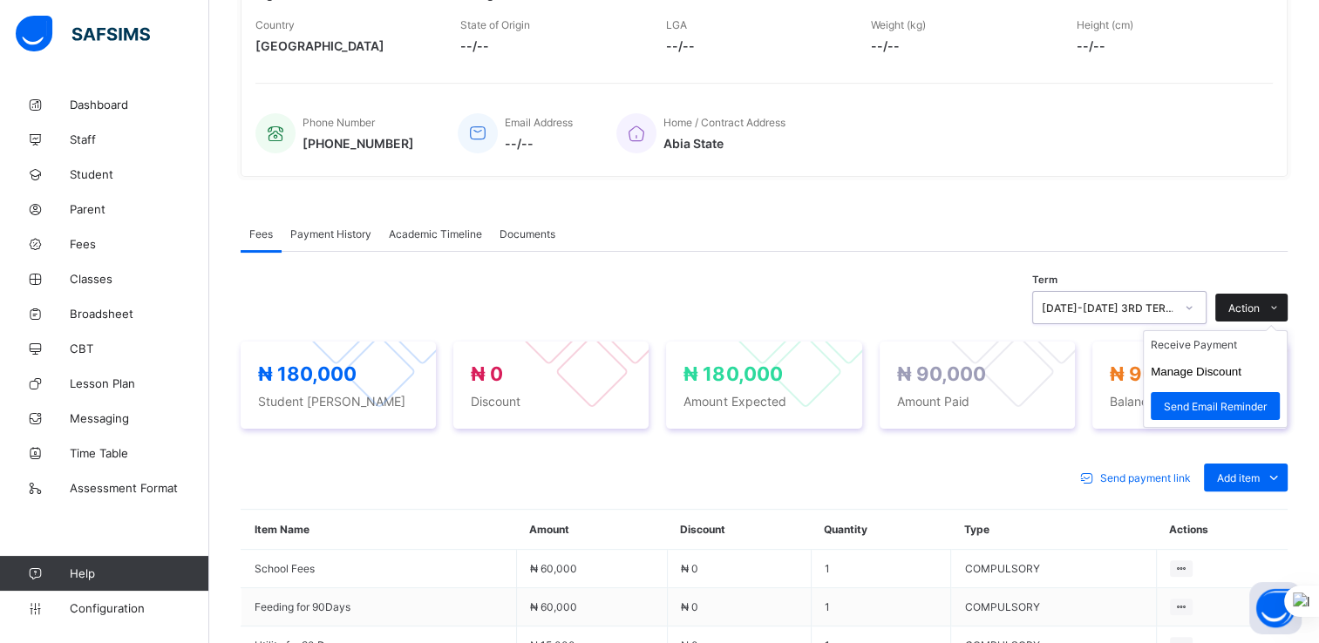
click at [1260, 309] on span "Action" at bounding box center [1243, 308] width 31 height 13
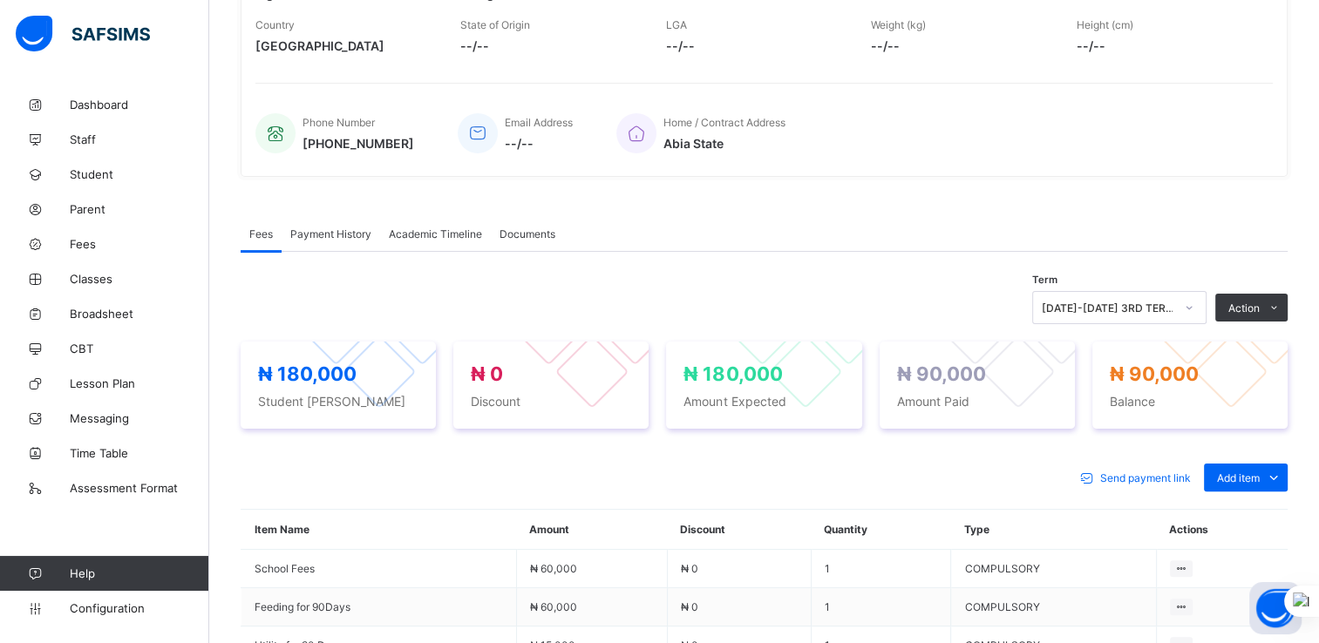
click at [1195, 310] on div at bounding box center [1189, 308] width 30 height 28
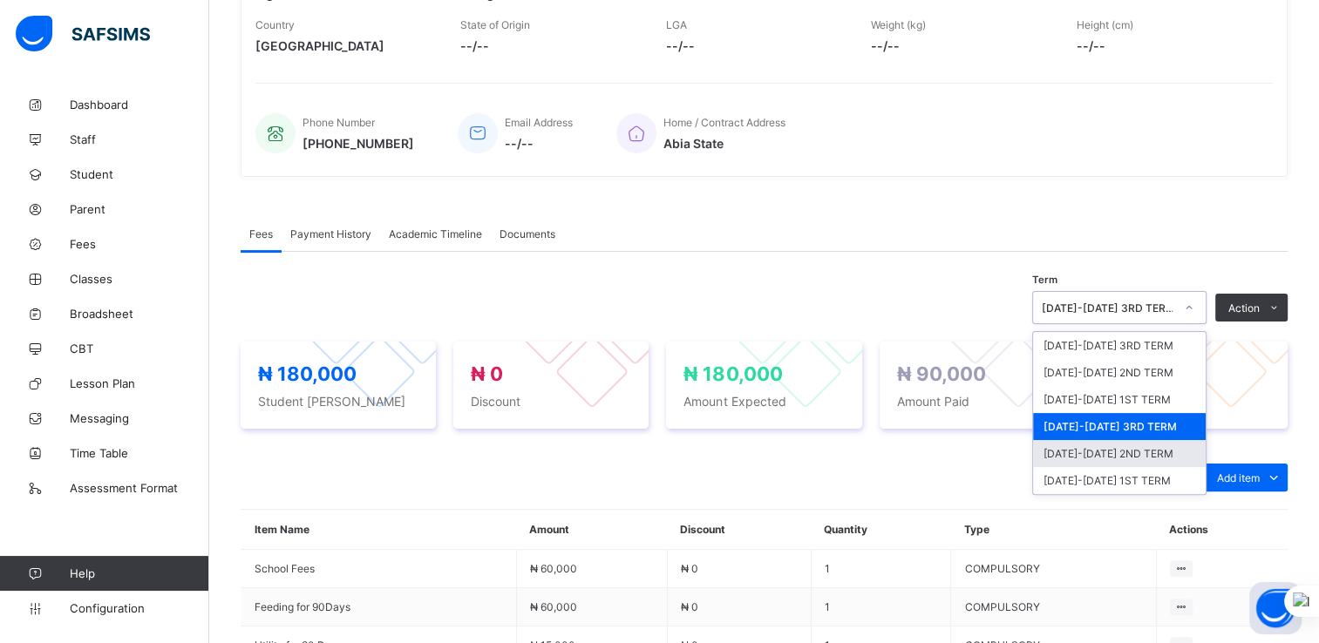
click at [1103, 450] on div "2024-2025 2ND TERM" at bounding box center [1119, 453] width 173 height 27
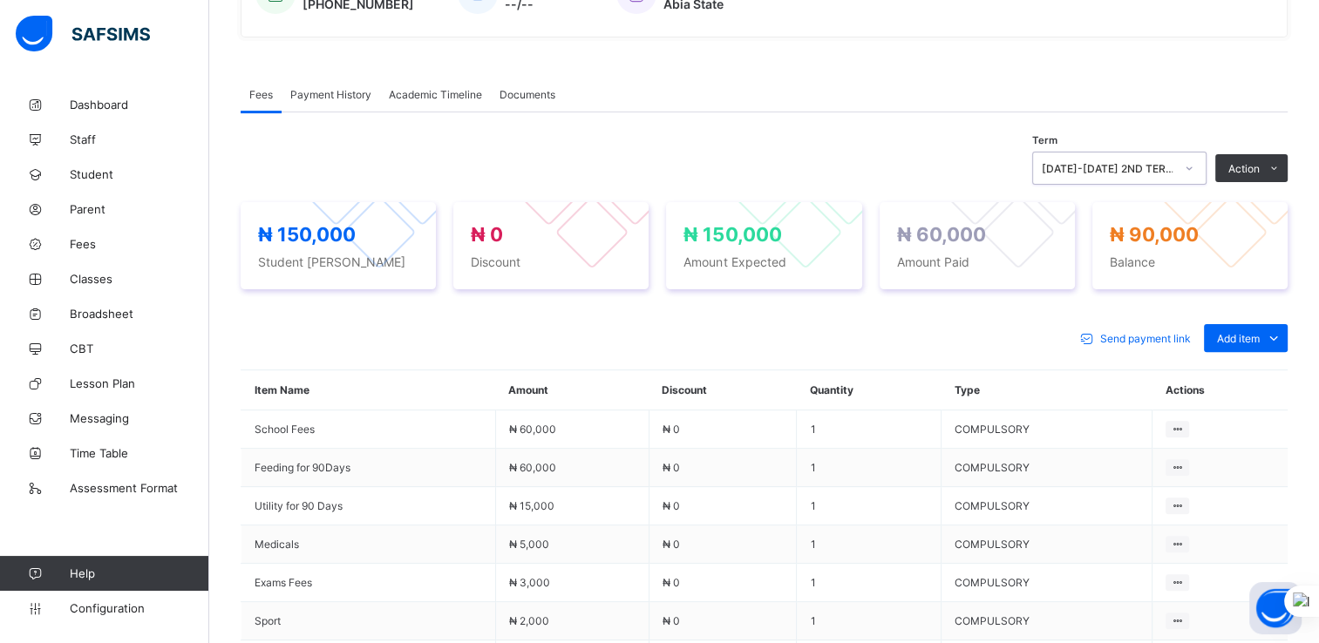
scroll to position [427, 0]
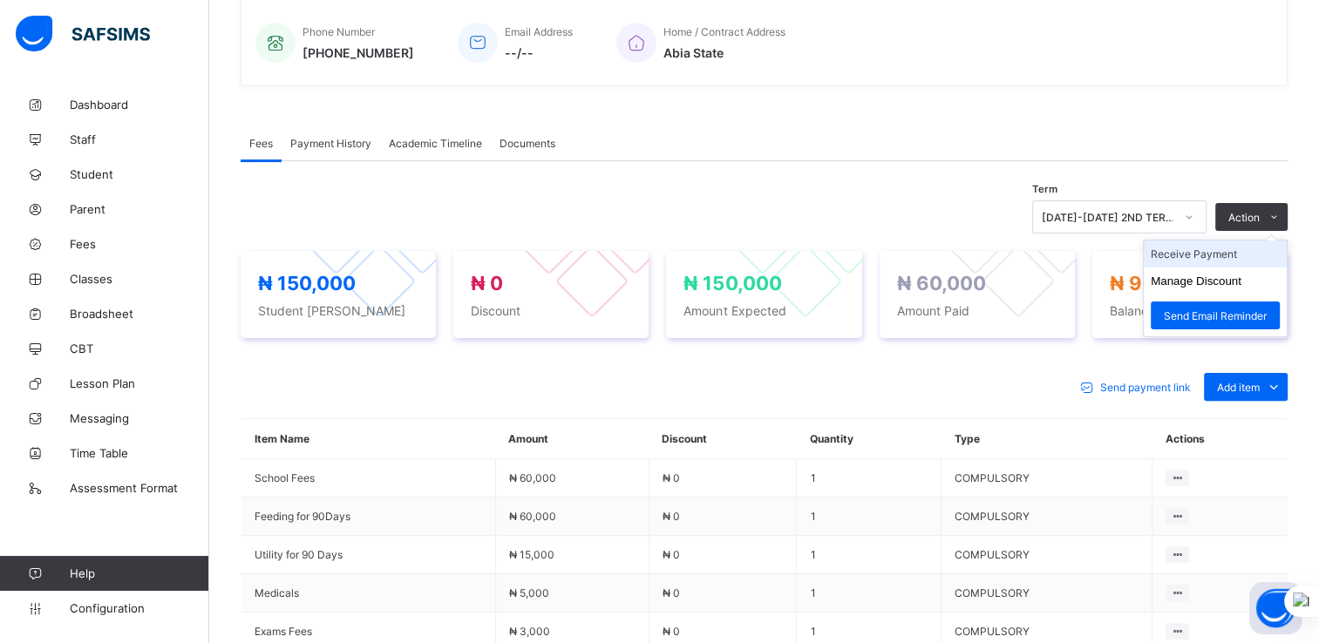
click at [1196, 255] on li "Receive Payment" at bounding box center [1215, 254] width 143 height 27
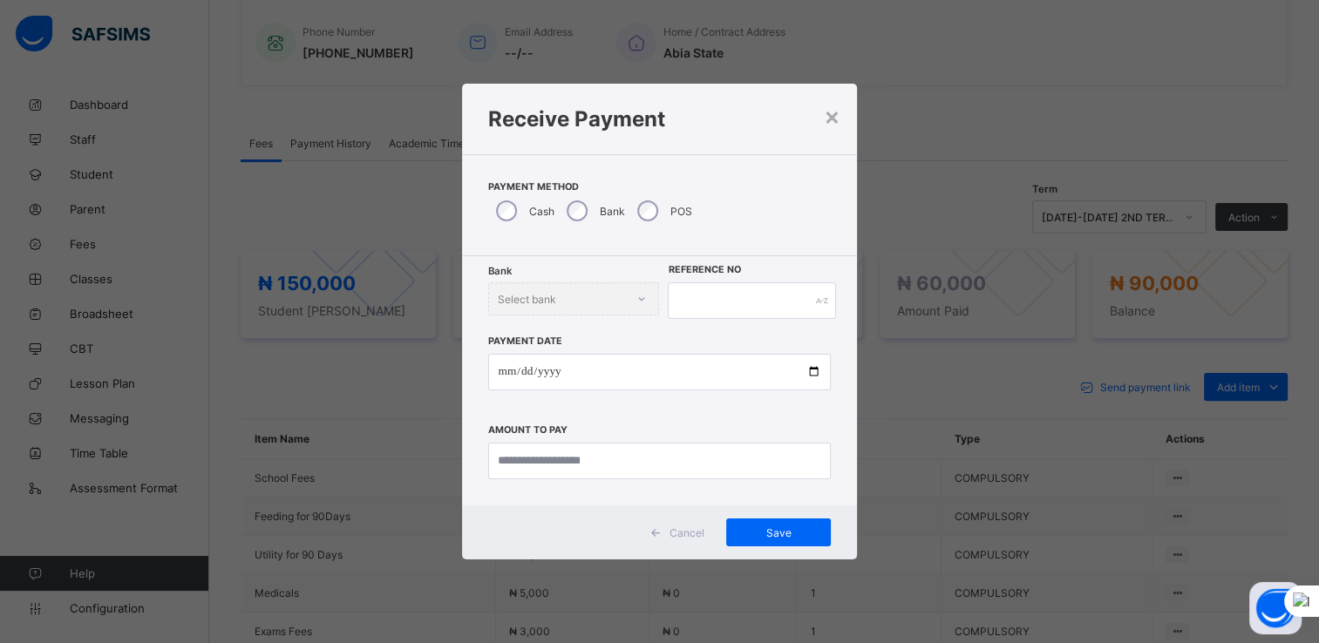
click at [637, 301] on div "Bank Select bank" at bounding box center [574, 298] width 172 height 33
click at [628, 298] on div "Bank Select bank" at bounding box center [574, 298] width 172 height 33
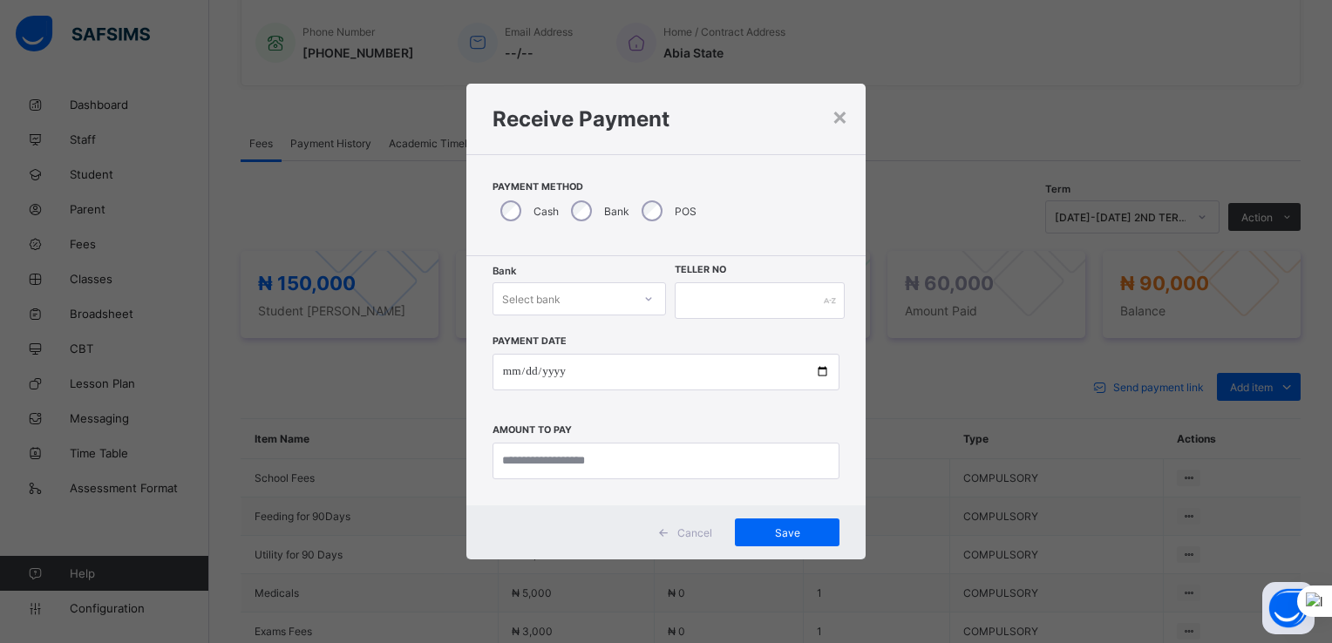
click at [638, 298] on div at bounding box center [649, 299] width 30 height 28
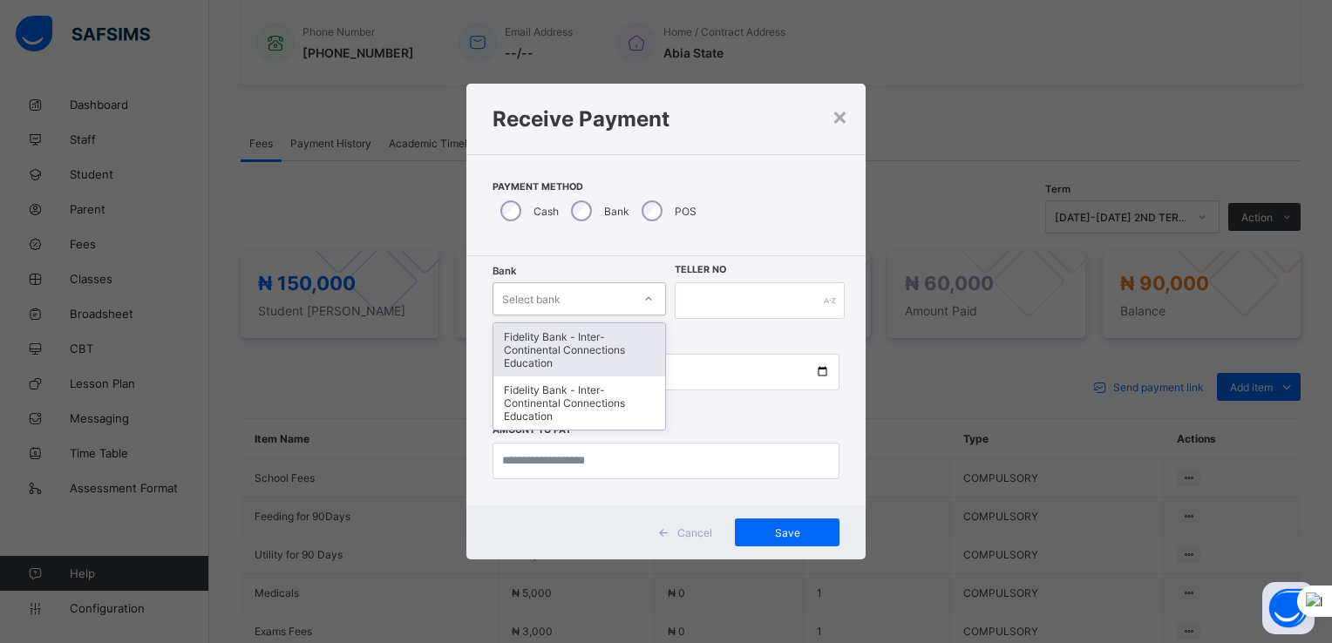
click at [551, 347] on div "Fidelity Bank - Inter- Continental Connections Education" at bounding box center [579, 349] width 172 height 53
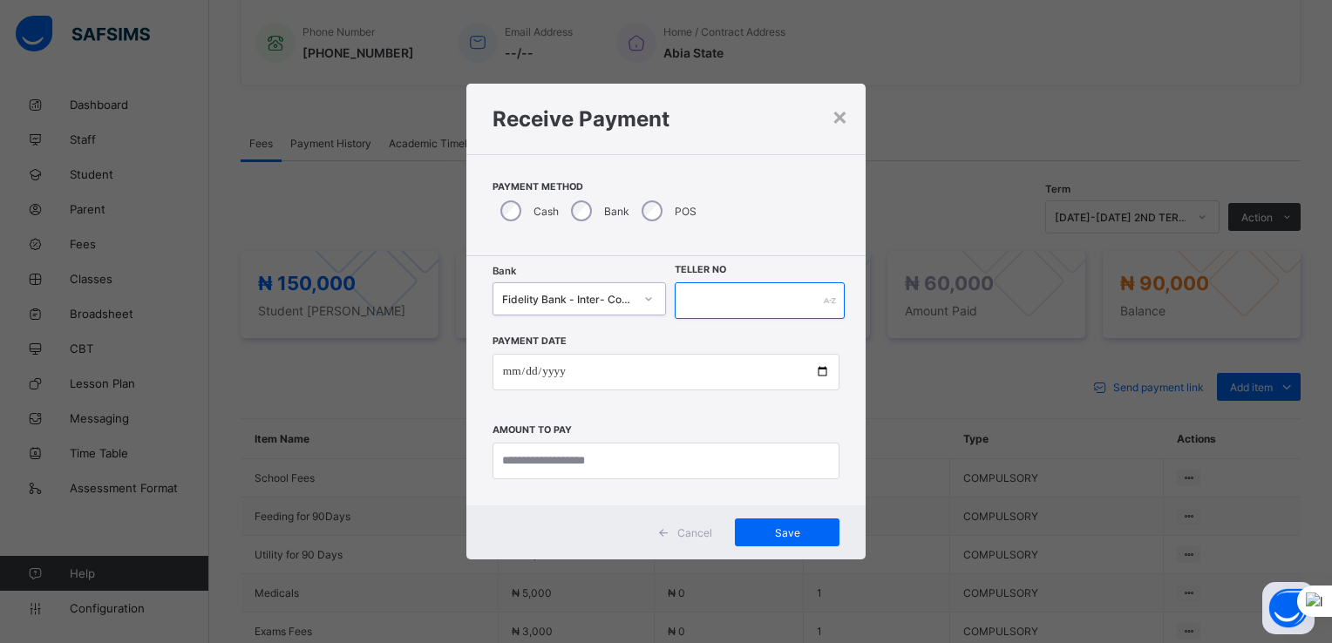
click at [715, 308] on input "text" at bounding box center [760, 300] width 170 height 37
type input "*"
type input "**********"
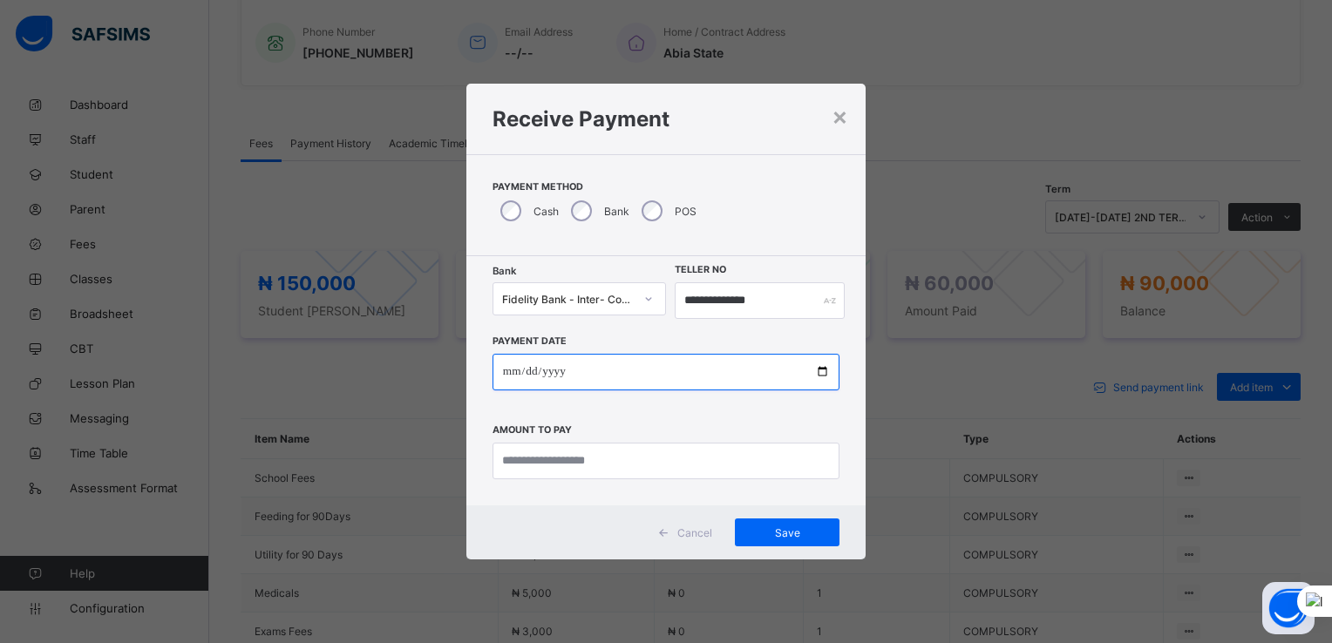
click at [822, 377] on input "date" at bounding box center [666, 372] width 347 height 37
type input "**********"
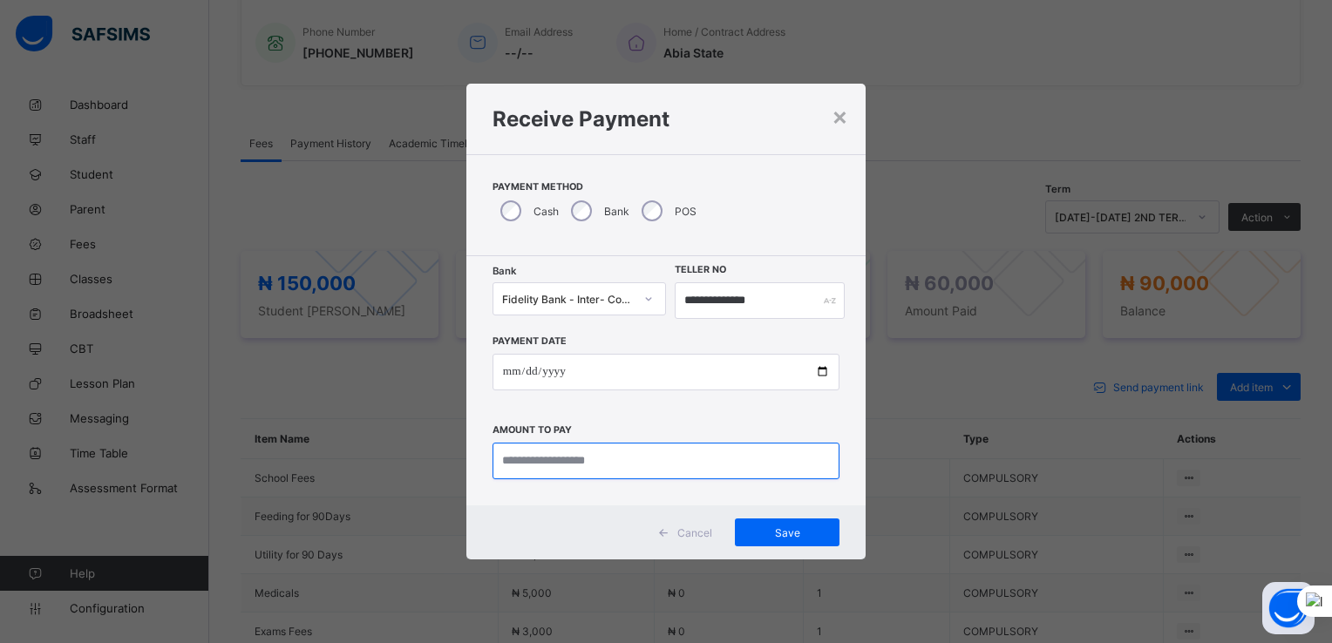
click at [549, 459] on input "currency" at bounding box center [666, 461] width 347 height 37
type input "********"
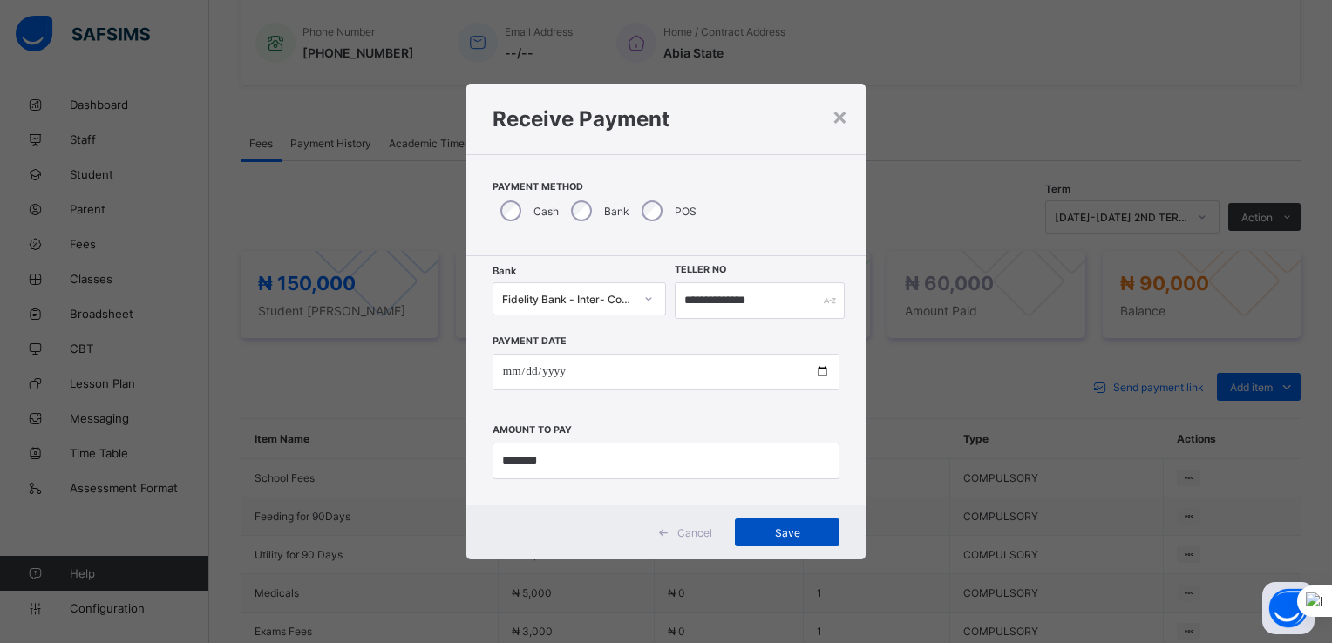
click at [785, 537] on span "Save" at bounding box center [787, 533] width 78 height 13
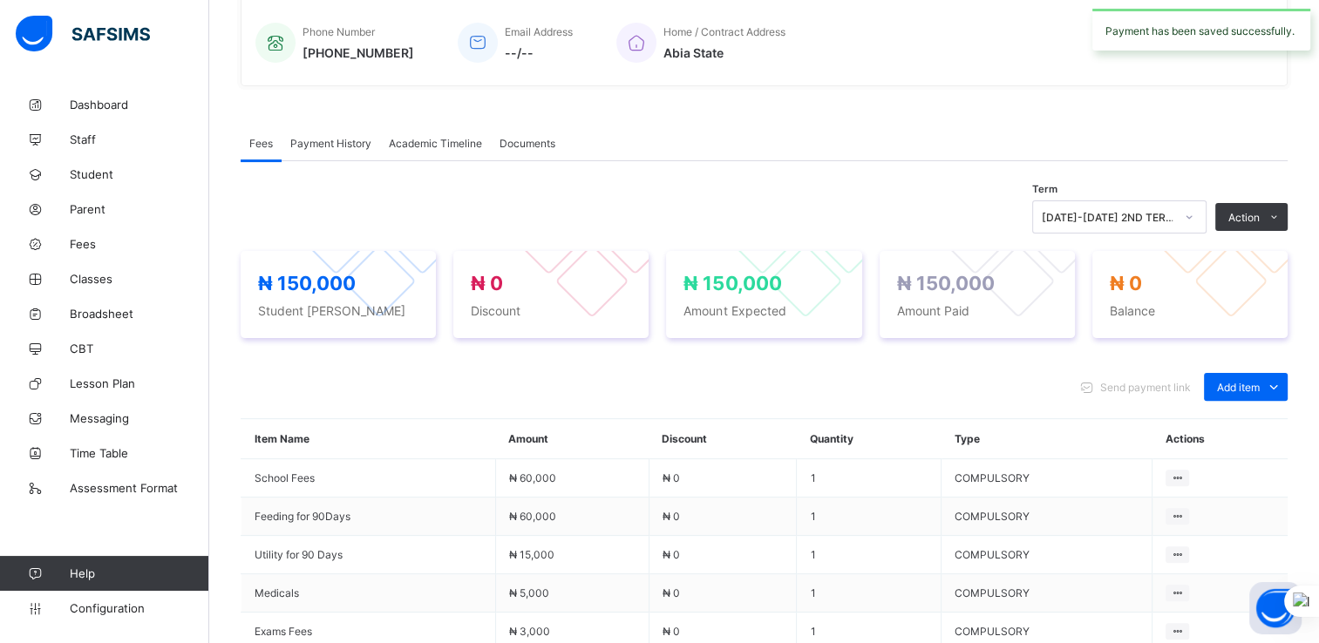
click at [1194, 214] on icon at bounding box center [1189, 216] width 10 height 17
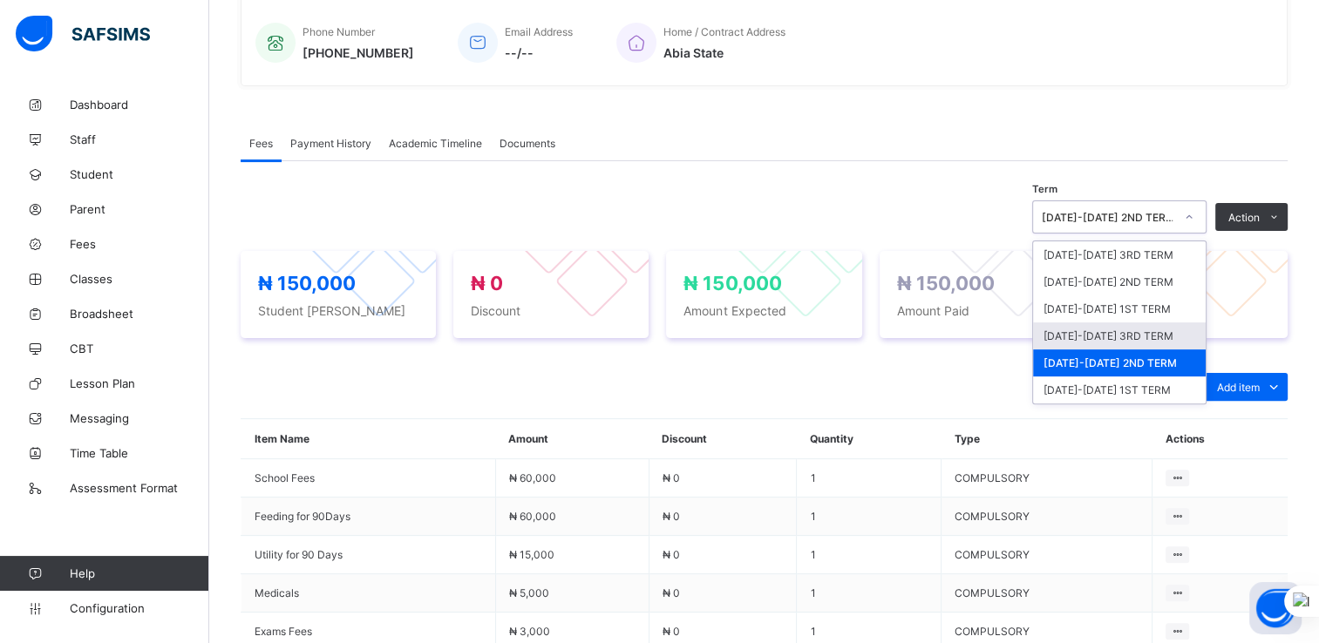
click at [1088, 337] on div "2024-2025 3RD TERM" at bounding box center [1119, 336] width 173 height 27
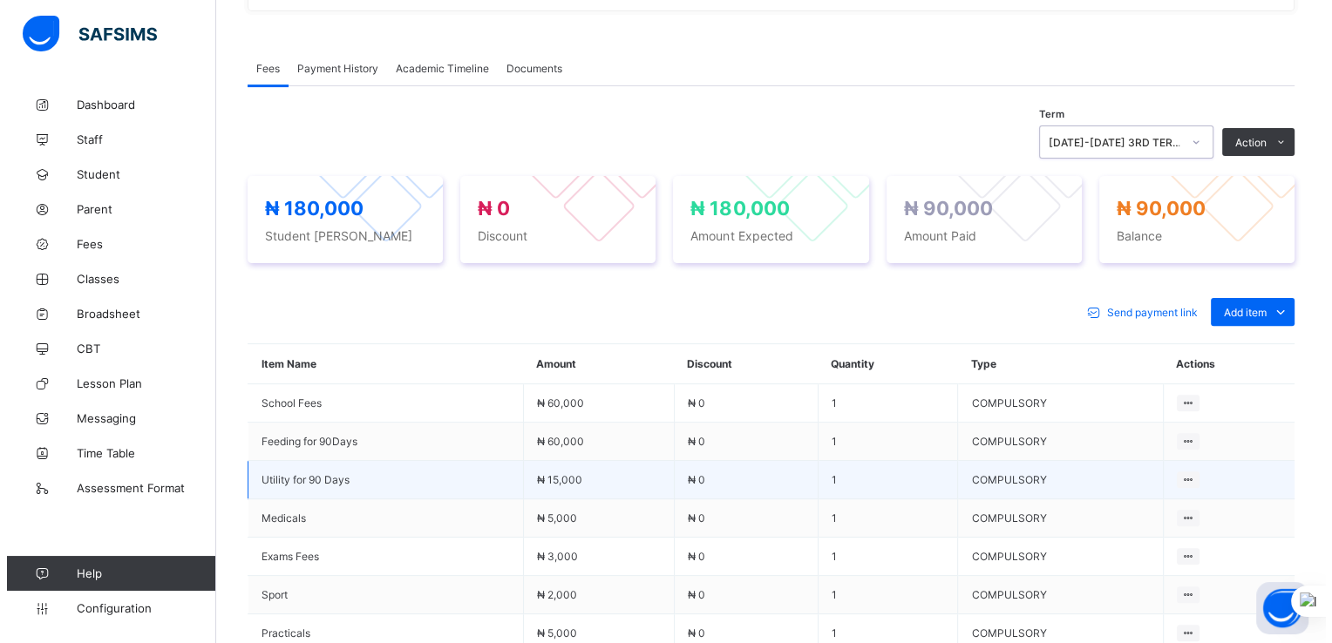
scroll to position [732, 0]
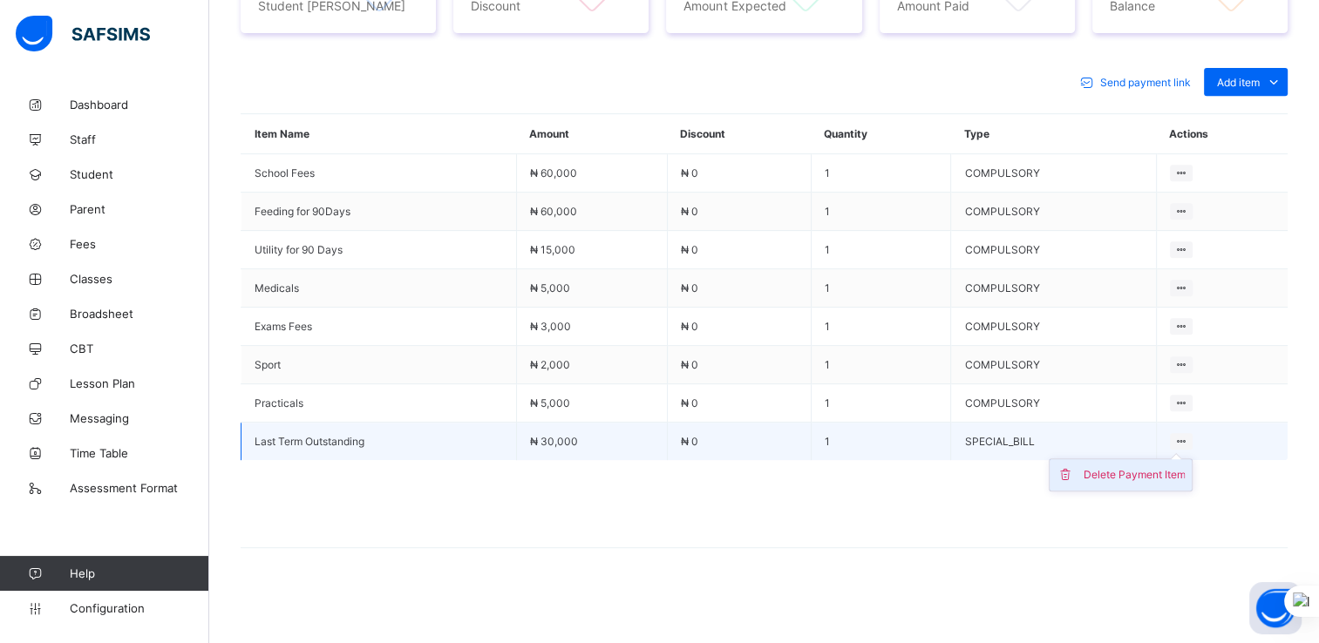
click at [1128, 478] on div "Delete Payment Item" at bounding box center [1134, 474] width 102 height 17
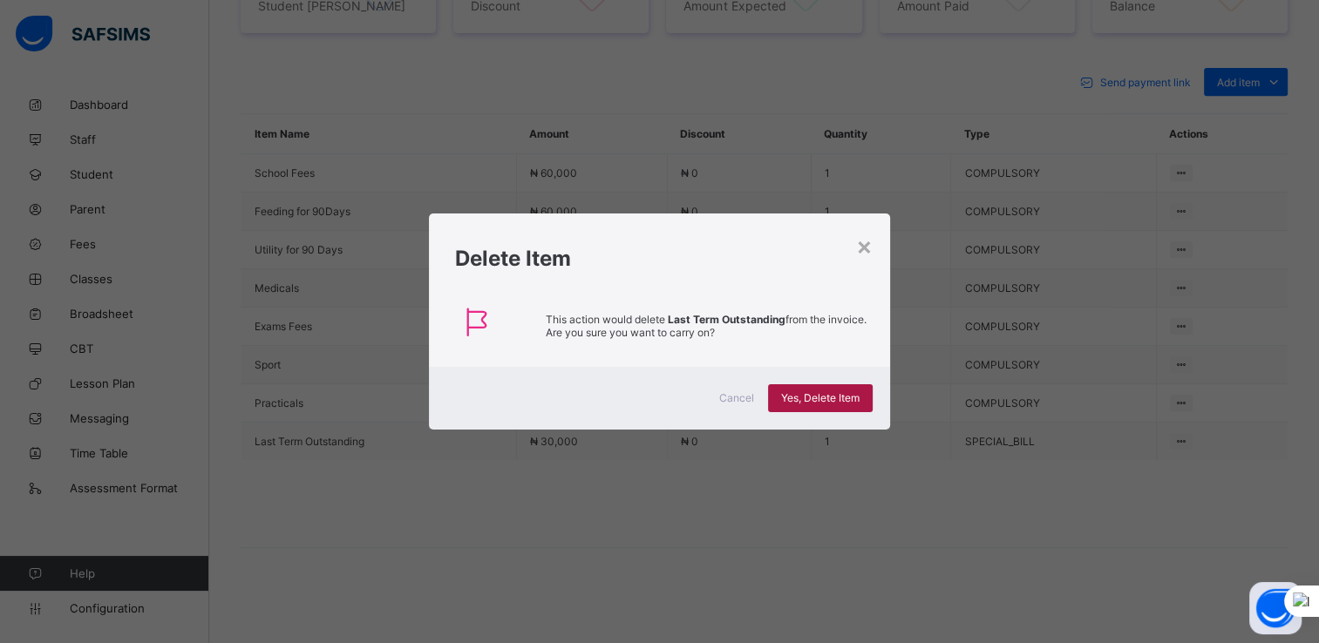
click at [809, 398] on span "Yes, Delete Item" at bounding box center [820, 397] width 78 height 13
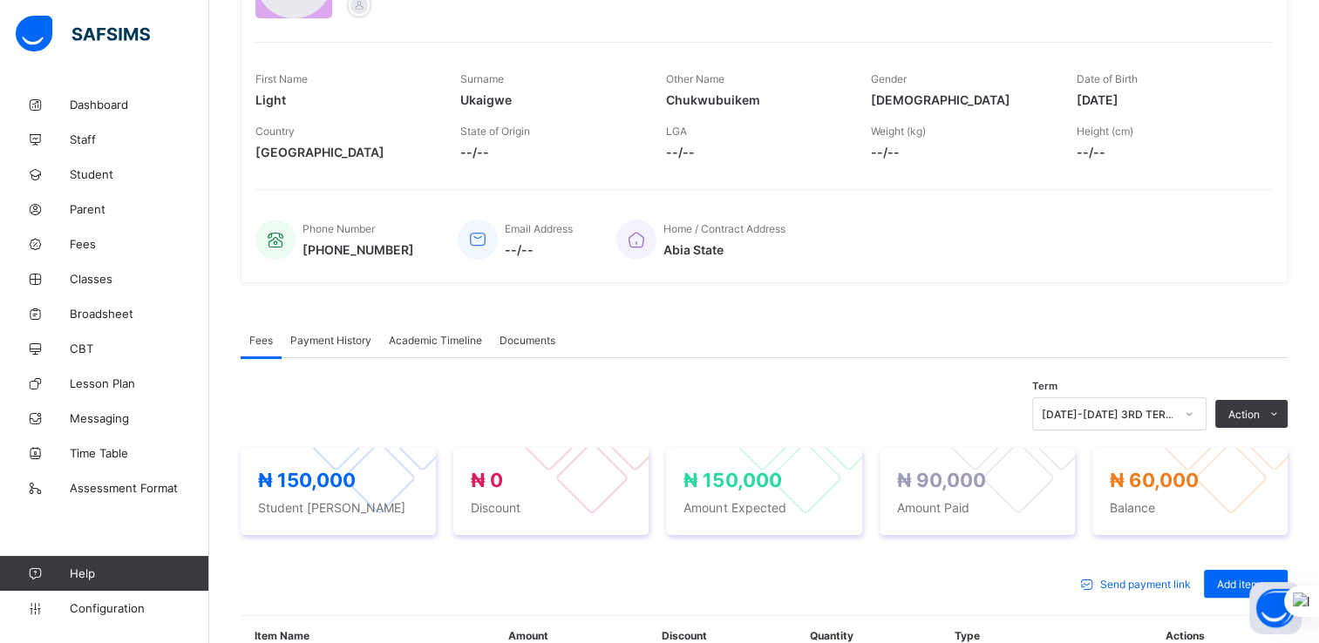
scroll to position [0, 0]
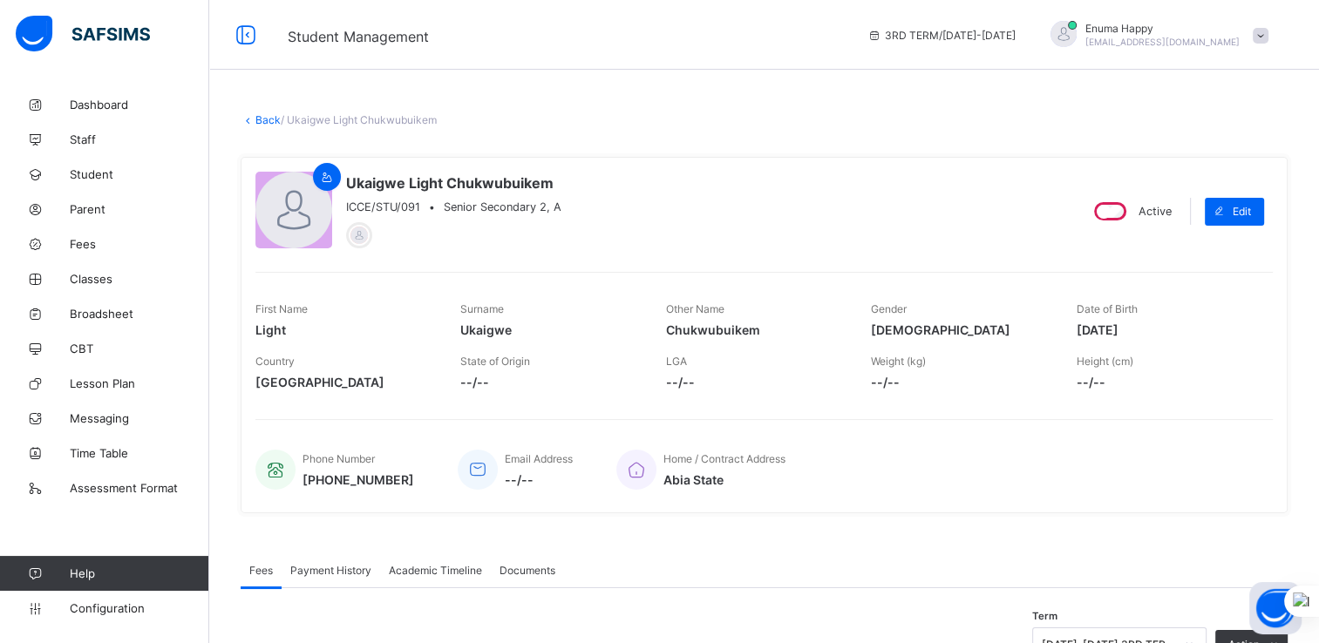
click at [758, 346] on div "LGA --/--" at bounding box center [755, 372] width 179 height 52
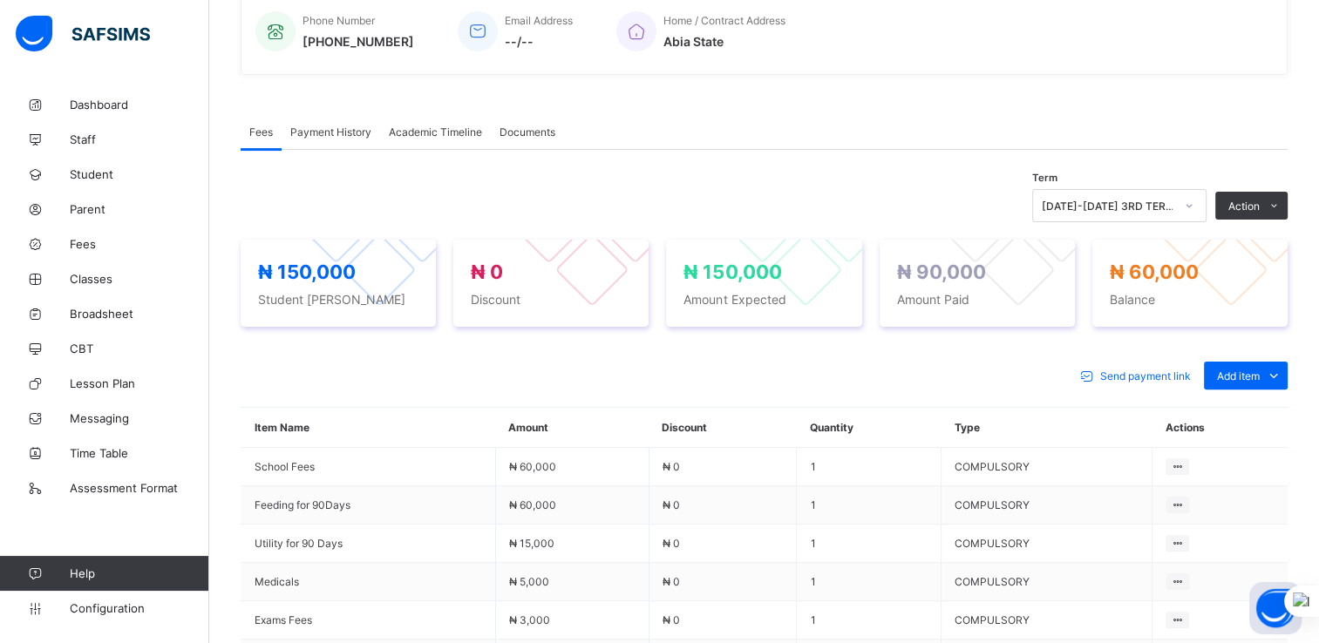
scroll to position [473, 0]
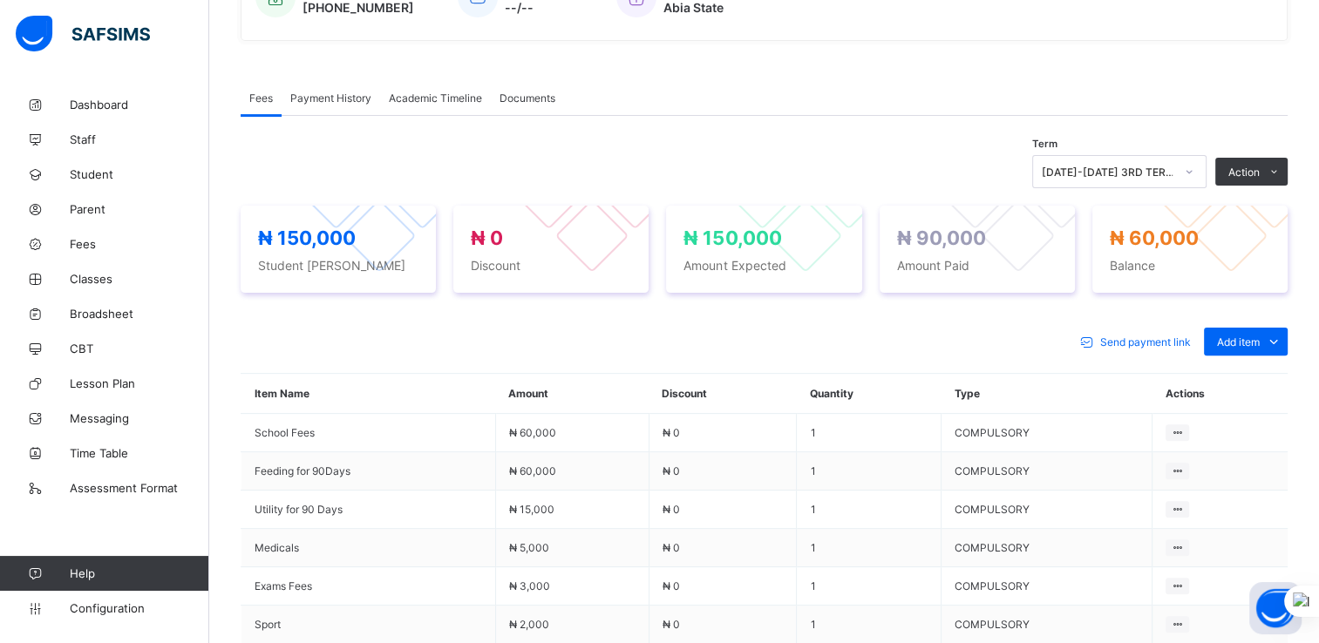
click at [330, 99] on span "Payment History" at bounding box center [330, 98] width 81 height 13
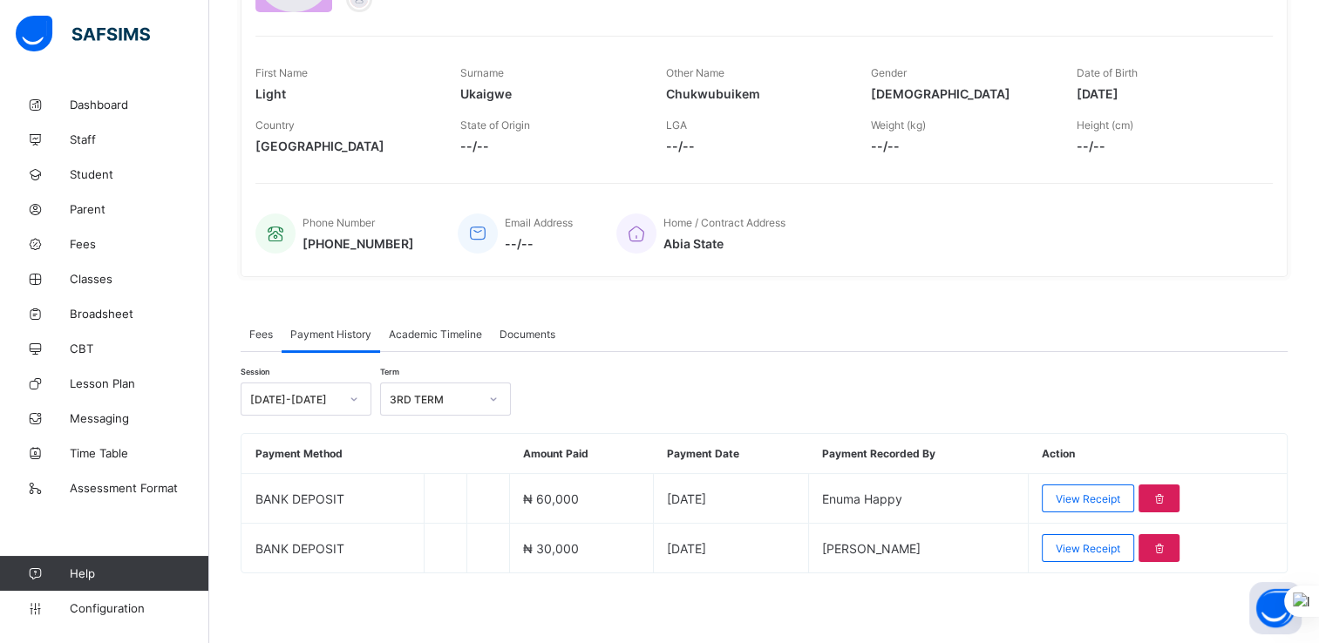
scroll to position [235, 0]
click at [995, 391] on div "Session 2024-2025 Term 3RD TERM" at bounding box center [764, 400] width 1047 height 33
click at [456, 403] on div "3RD TERM" at bounding box center [434, 401] width 89 height 13
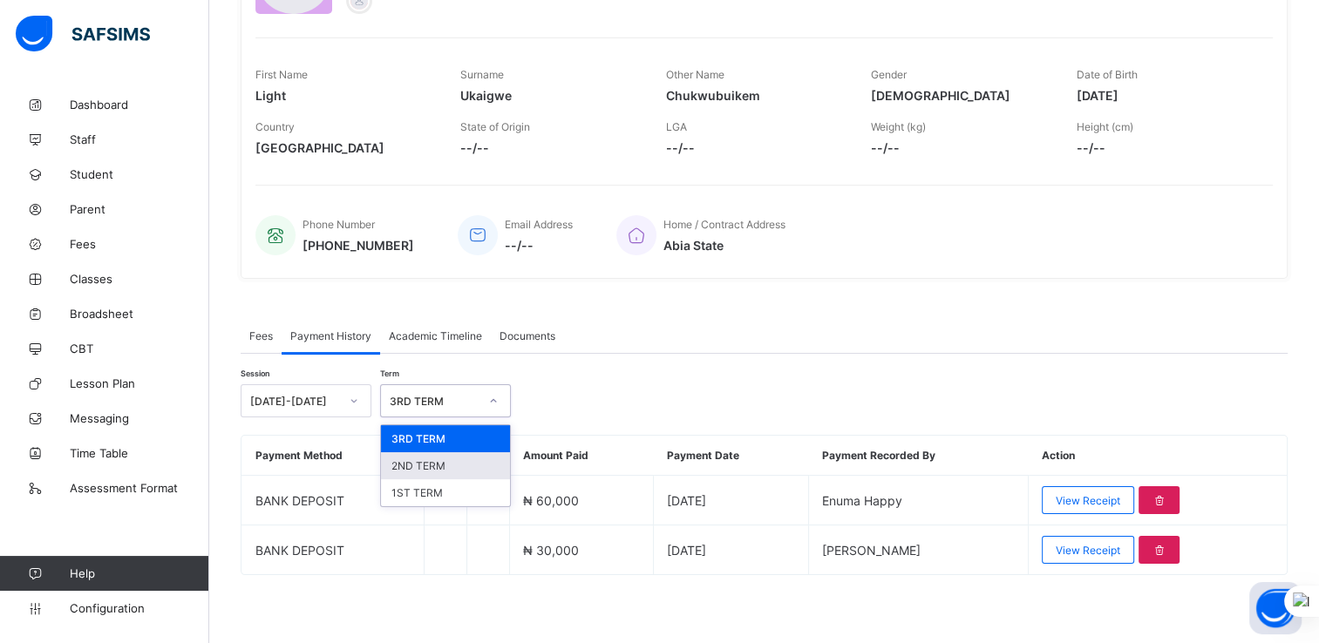
click at [429, 466] on div "2ND TERM" at bounding box center [445, 465] width 129 height 27
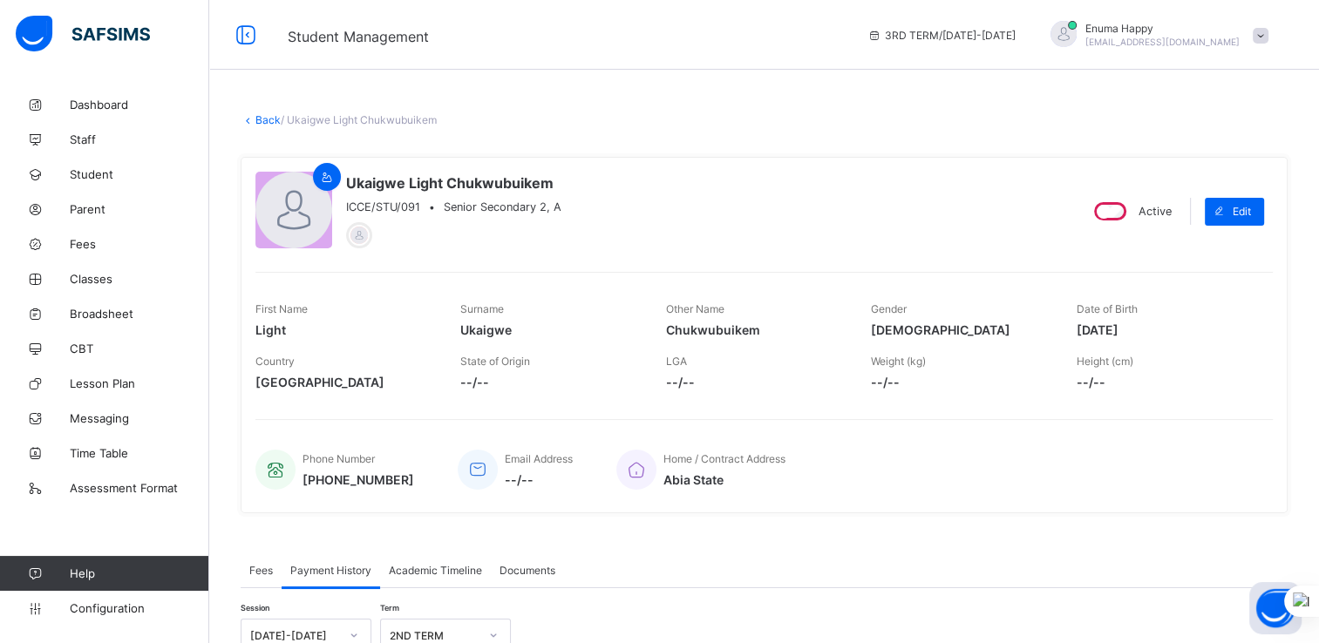
click at [260, 575] on span "Fees" at bounding box center [261, 570] width 24 height 13
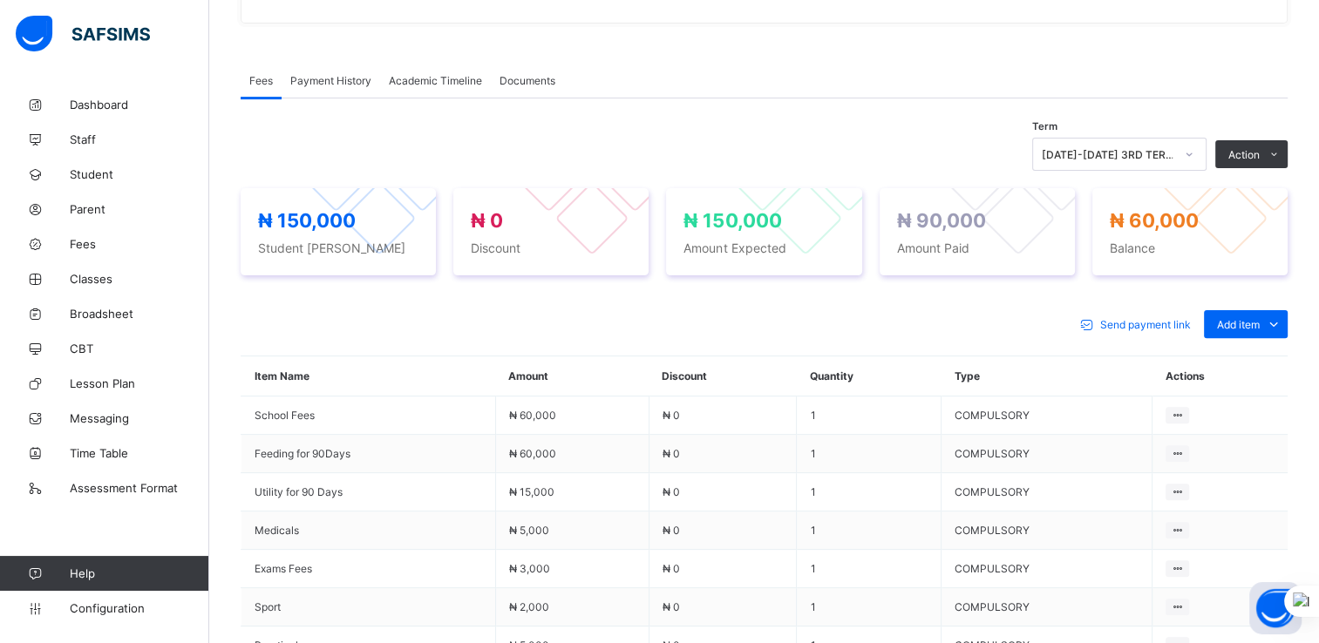
scroll to position [488, 0]
click at [1194, 155] on icon at bounding box center [1189, 155] width 10 height 17
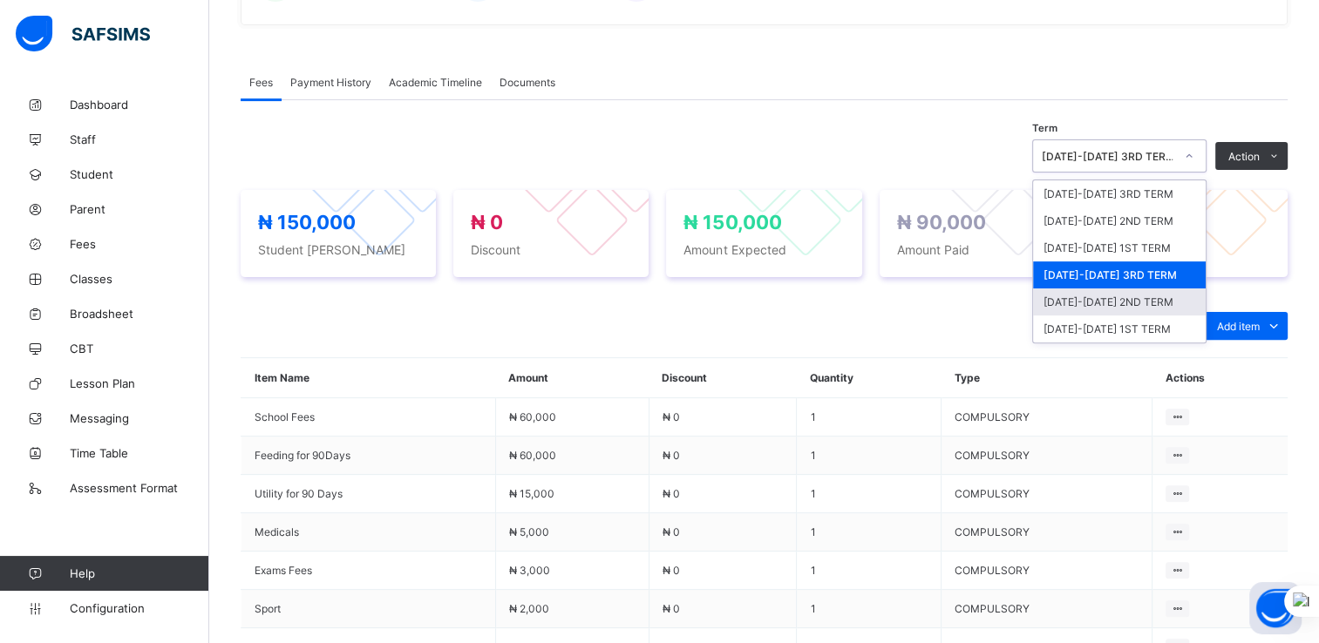
click at [1113, 302] on div "2024-2025 2ND TERM" at bounding box center [1119, 302] width 173 height 27
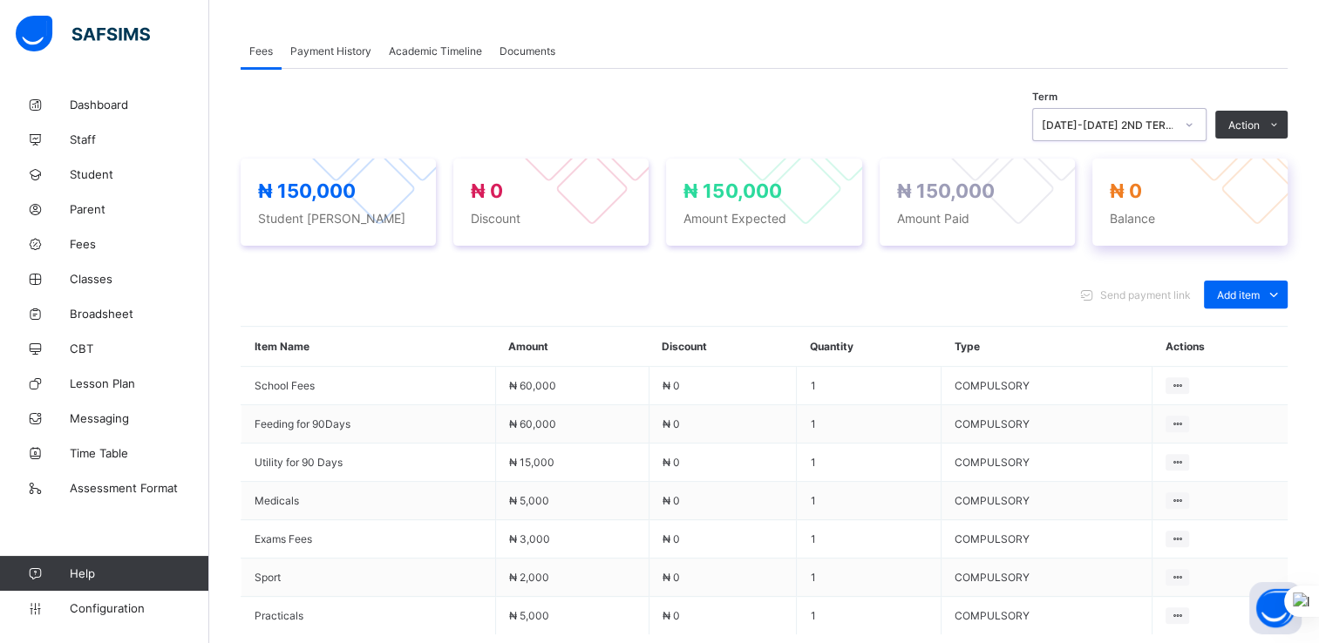
scroll to position [520, 0]
click at [324, 62] on div "Payment History" at bounding box center [331, 50] width 99 height 35
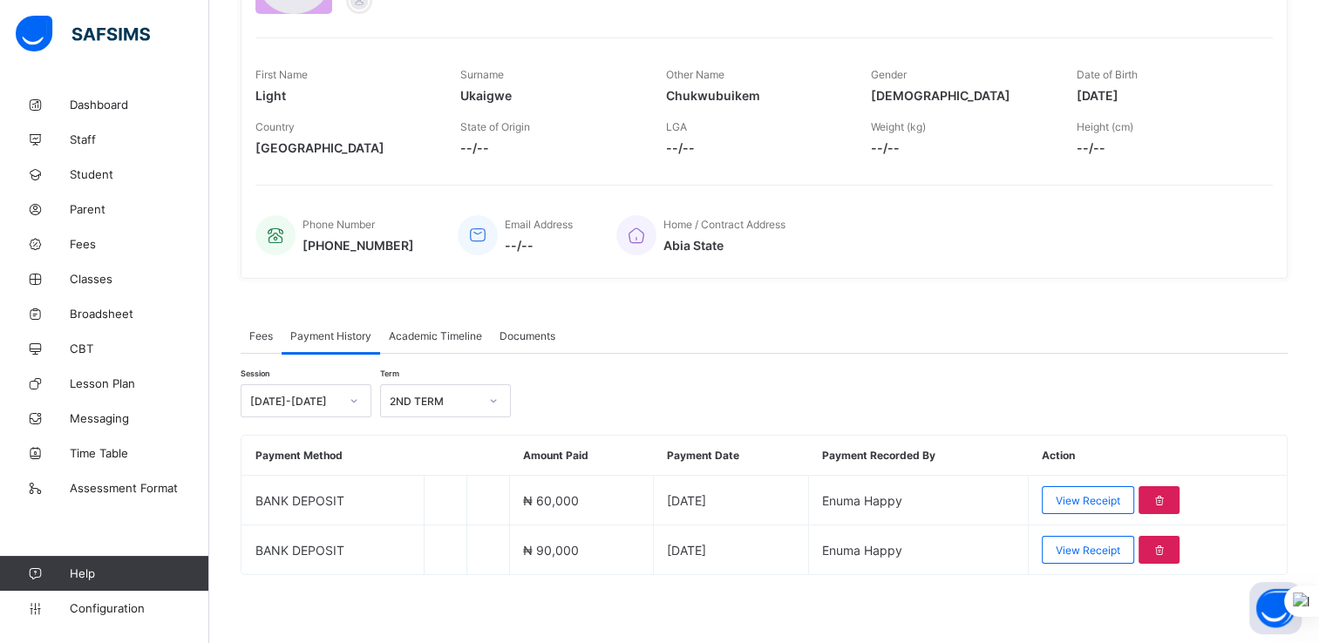
scroll to position [0, 0]
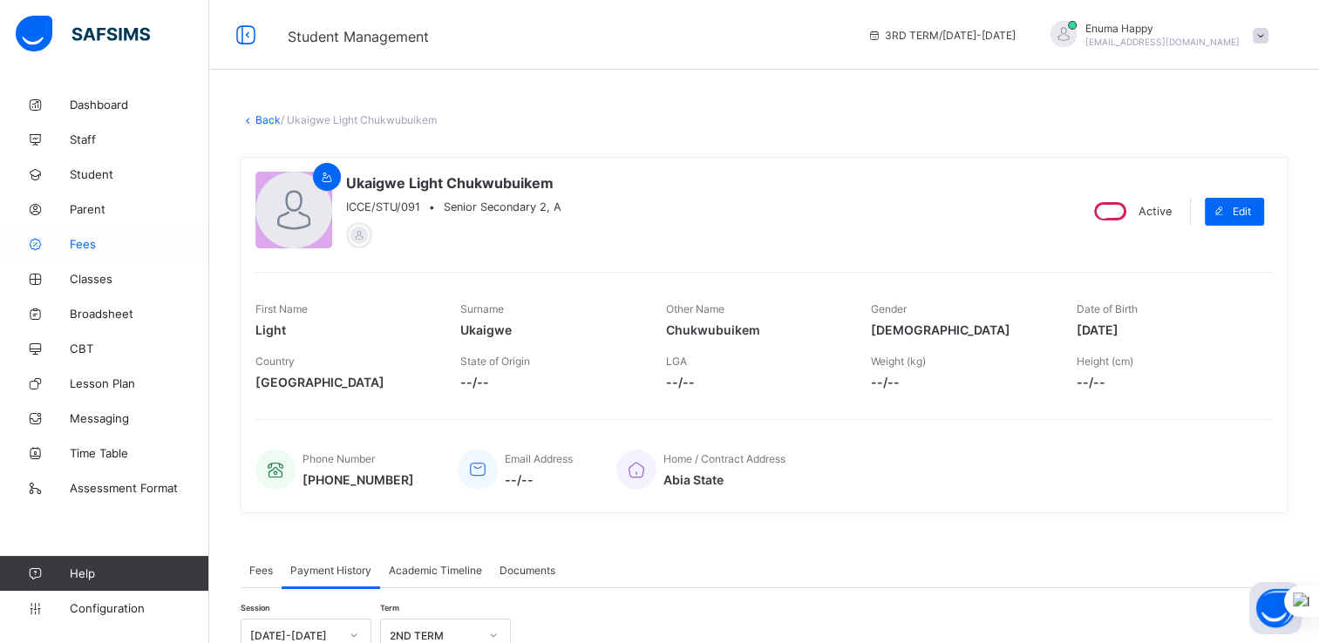
click at [78, 243] on span "Fees" at bounding box center [139, 244] width 139 height 14
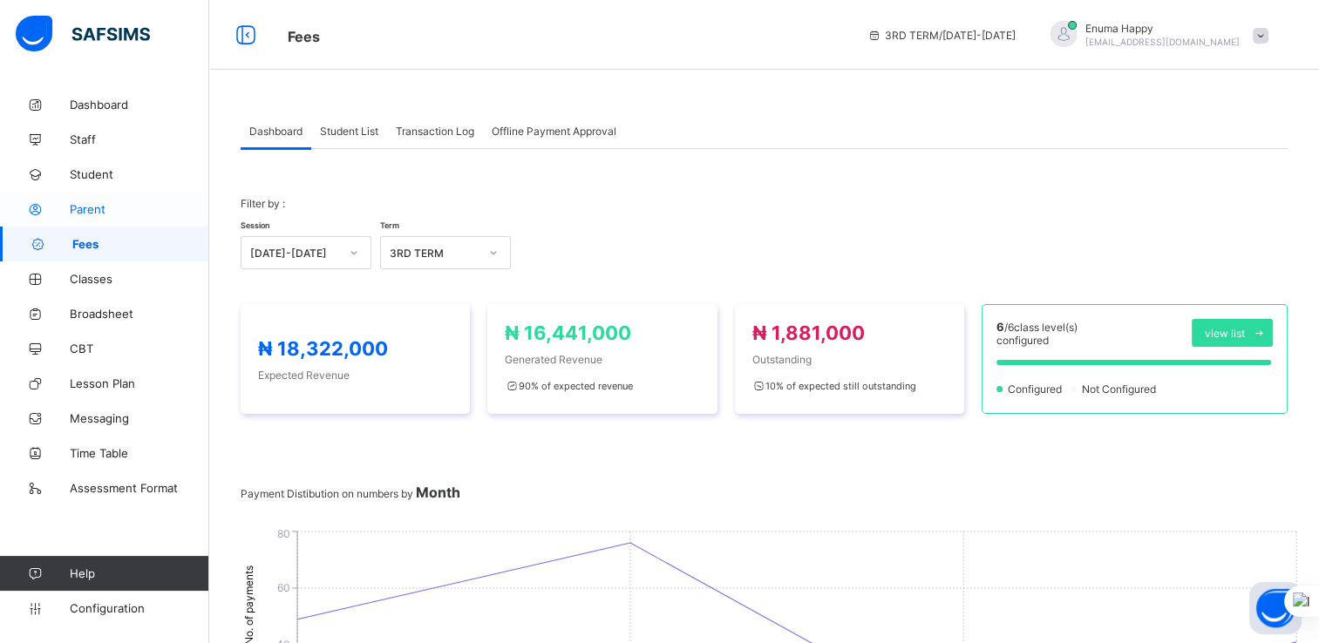
click at [84, 207] on span "Parent" at bounding box center [139, 209] width 139 height 14
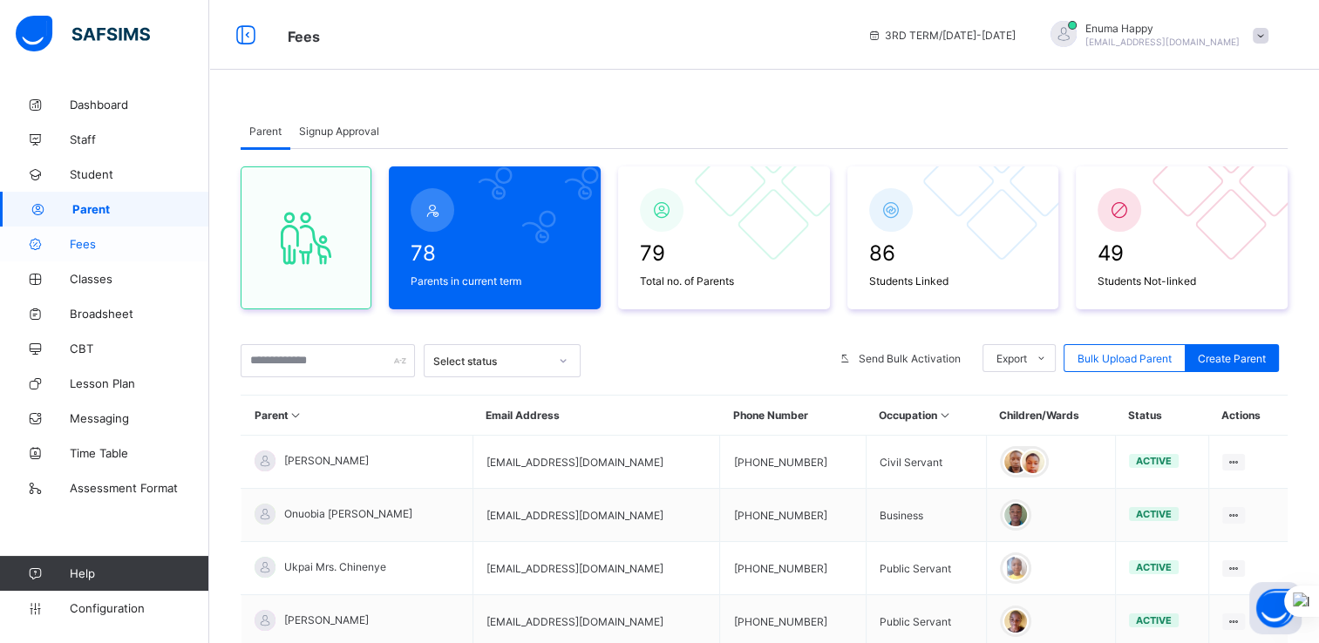
click at [84, 249] on span "Fees" at bounding box center [139, 244] width 139 height 14
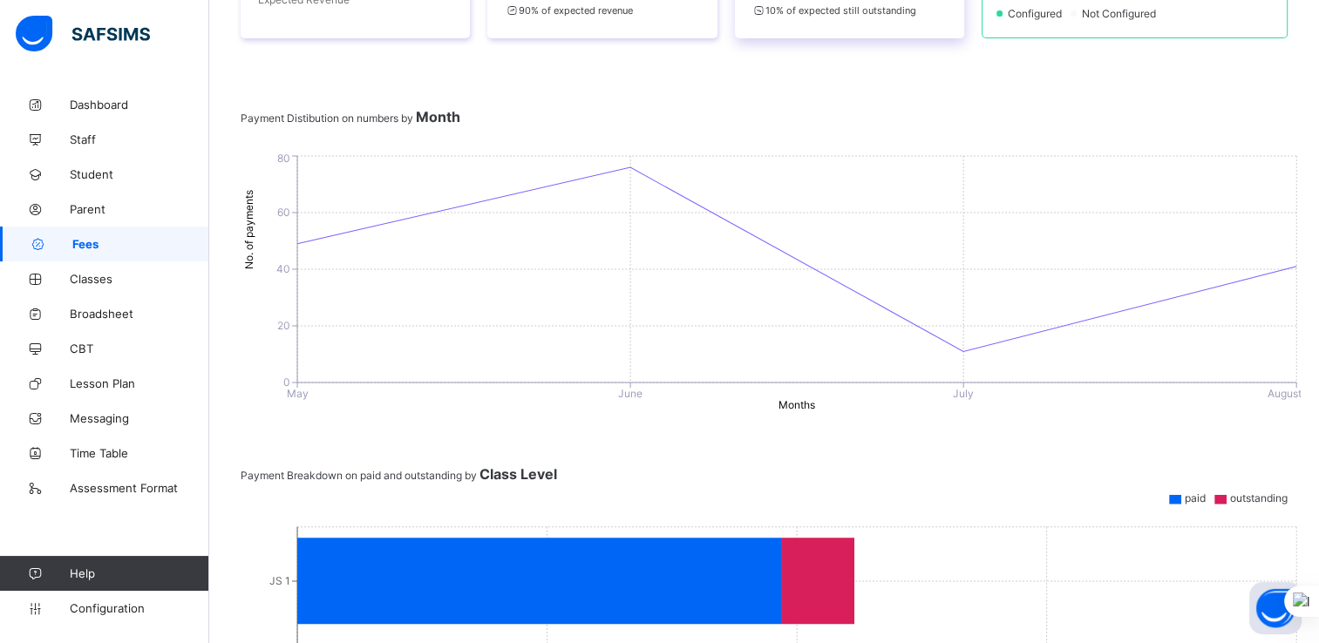
scroll to position [374, 0]
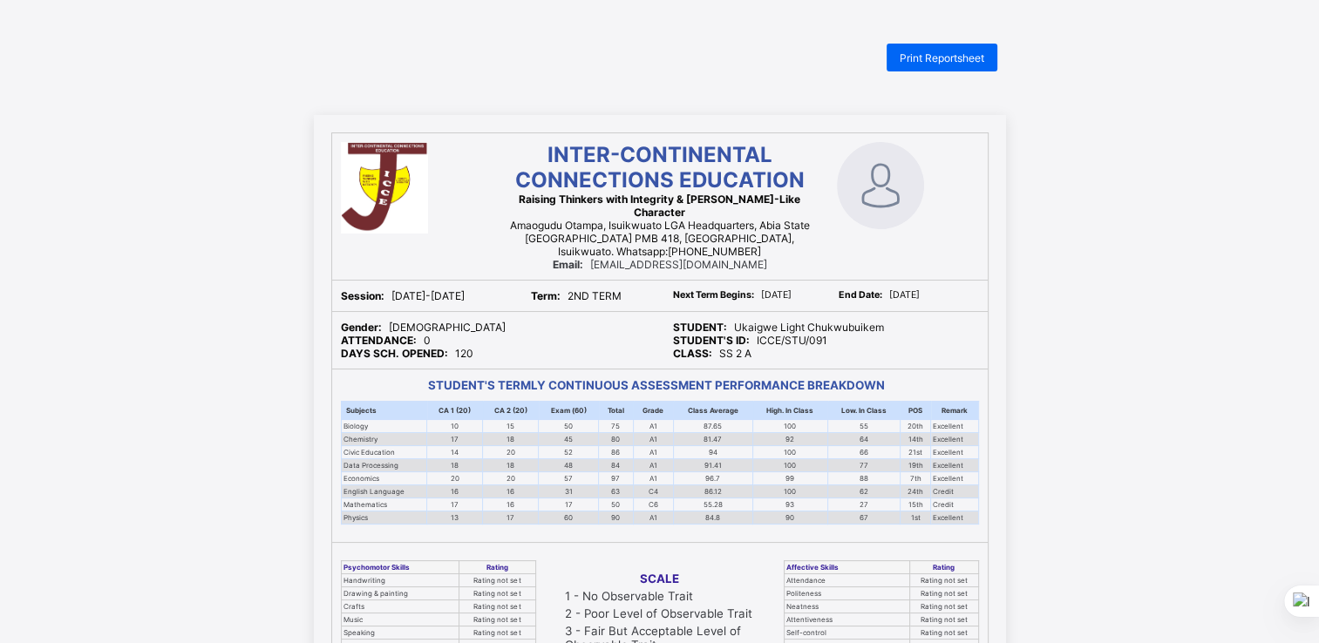
scroll to position [87, 0]
